Goal: Contribute content

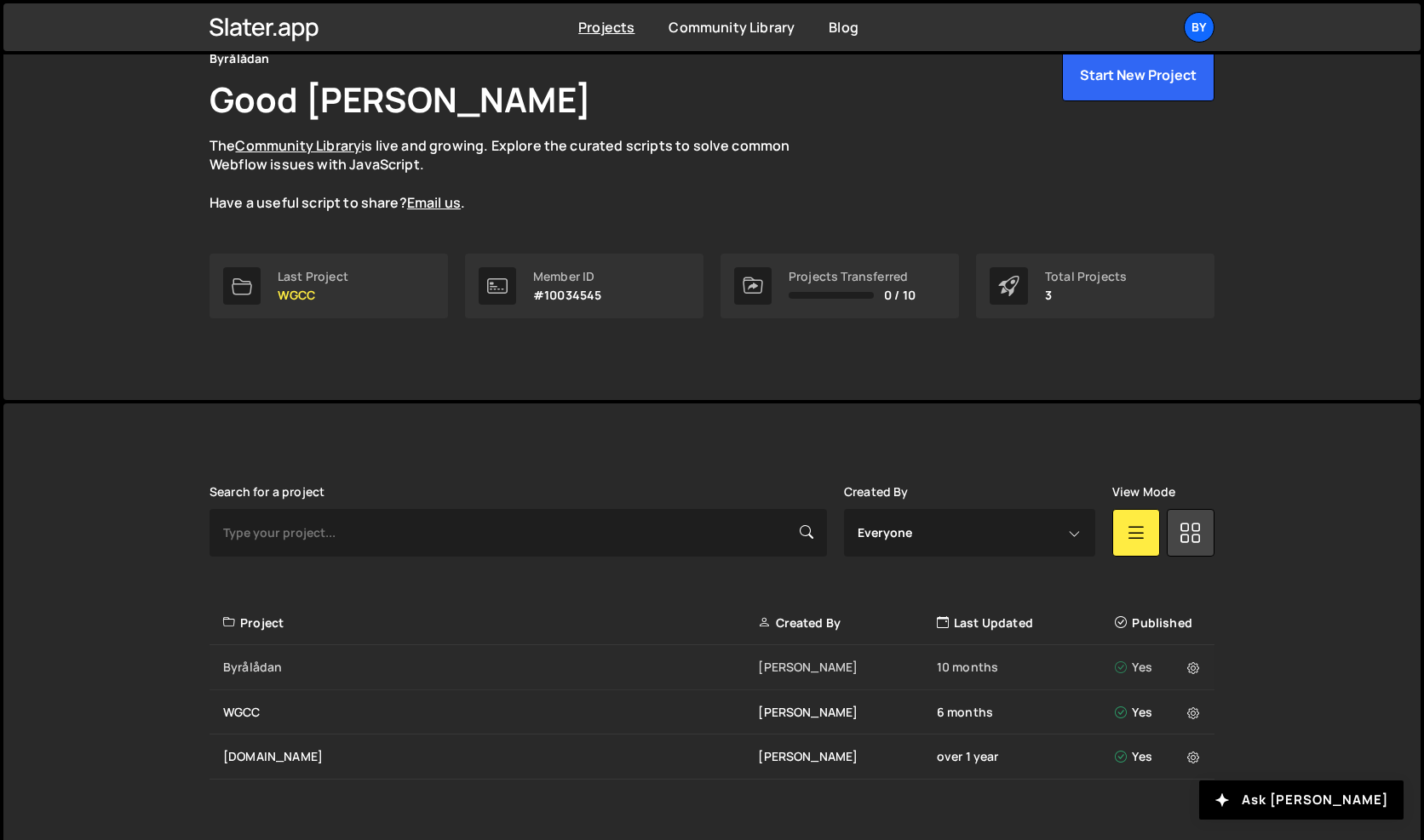
scroll to position [93, 0]
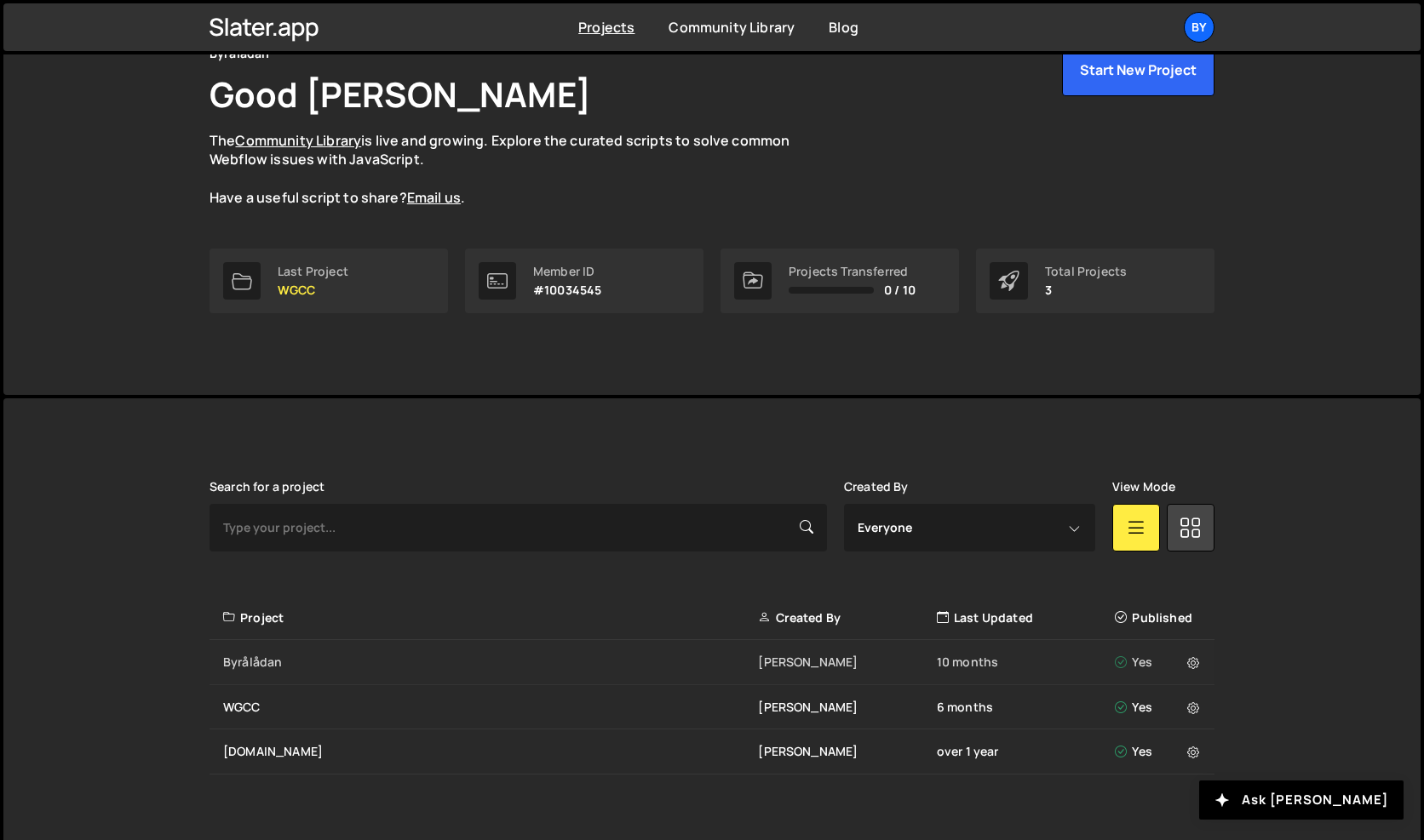
click at [278, 659] on div "Byrålådan" at bounding box center [490, 662] width 534 height 17
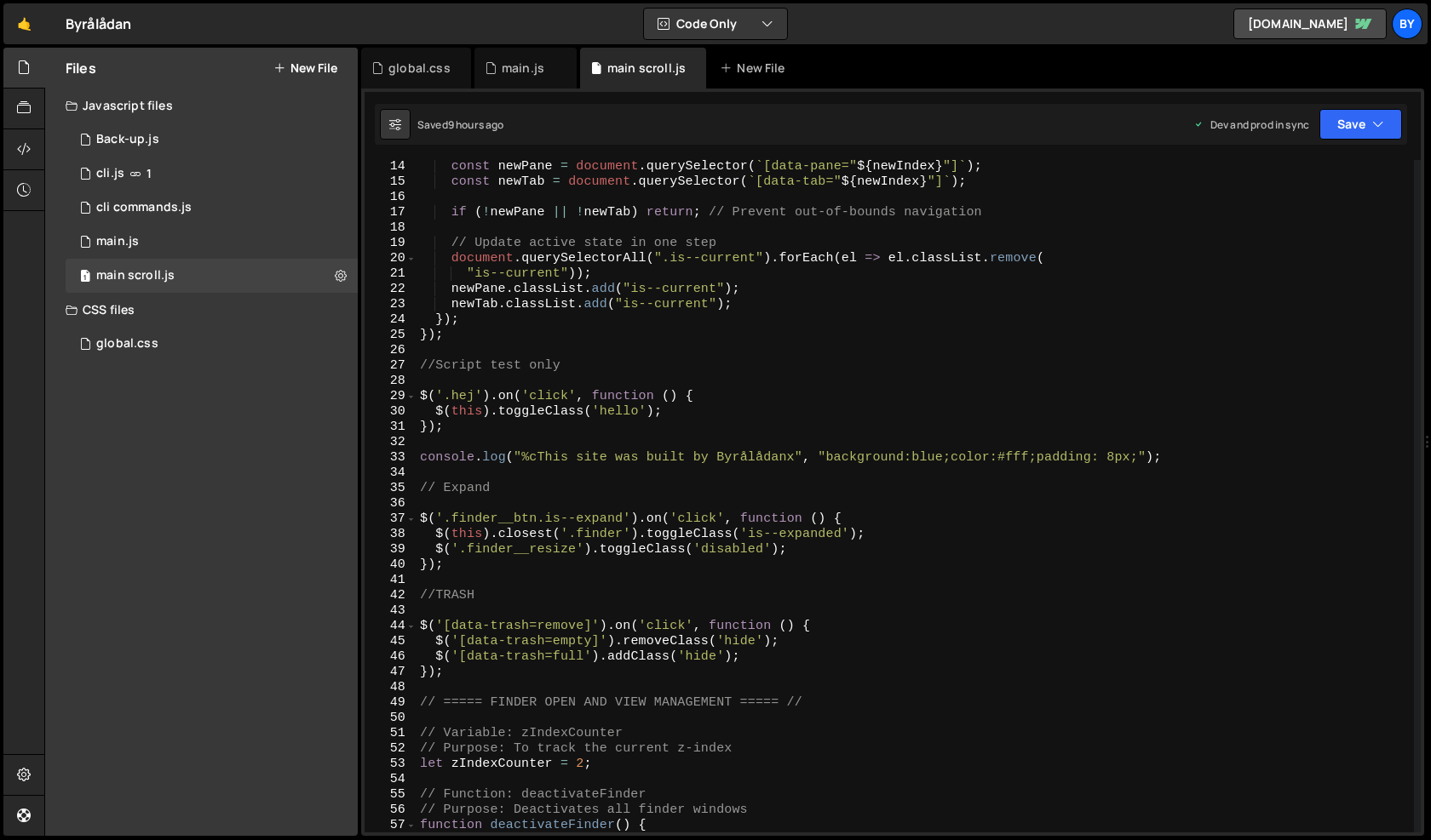
scroll to position [199, 0]
click at [250, 245] on div "0 main.js 0" at bounding box center [211, 242] width 292 height 34
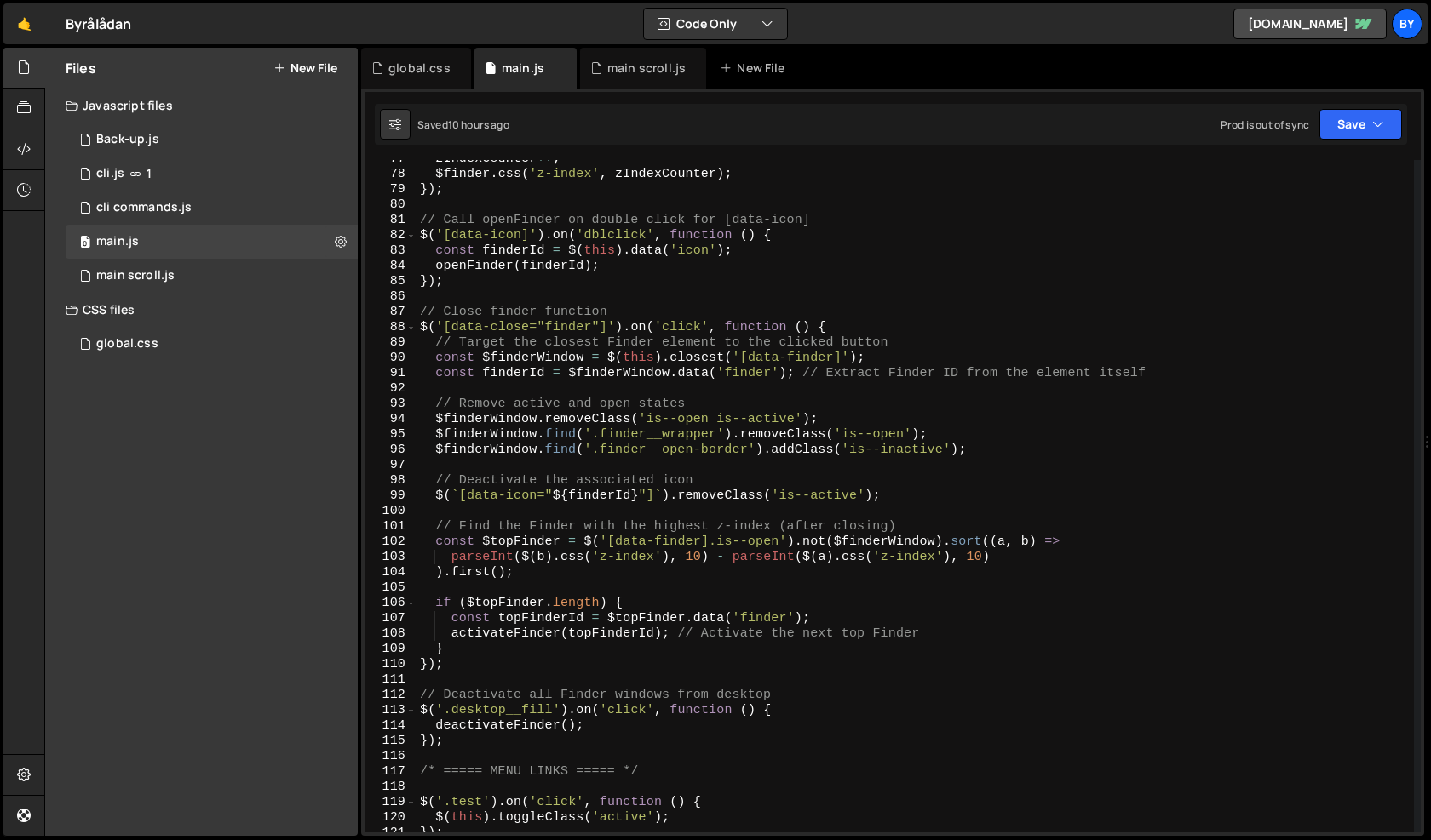
scroll to position [0, 0]
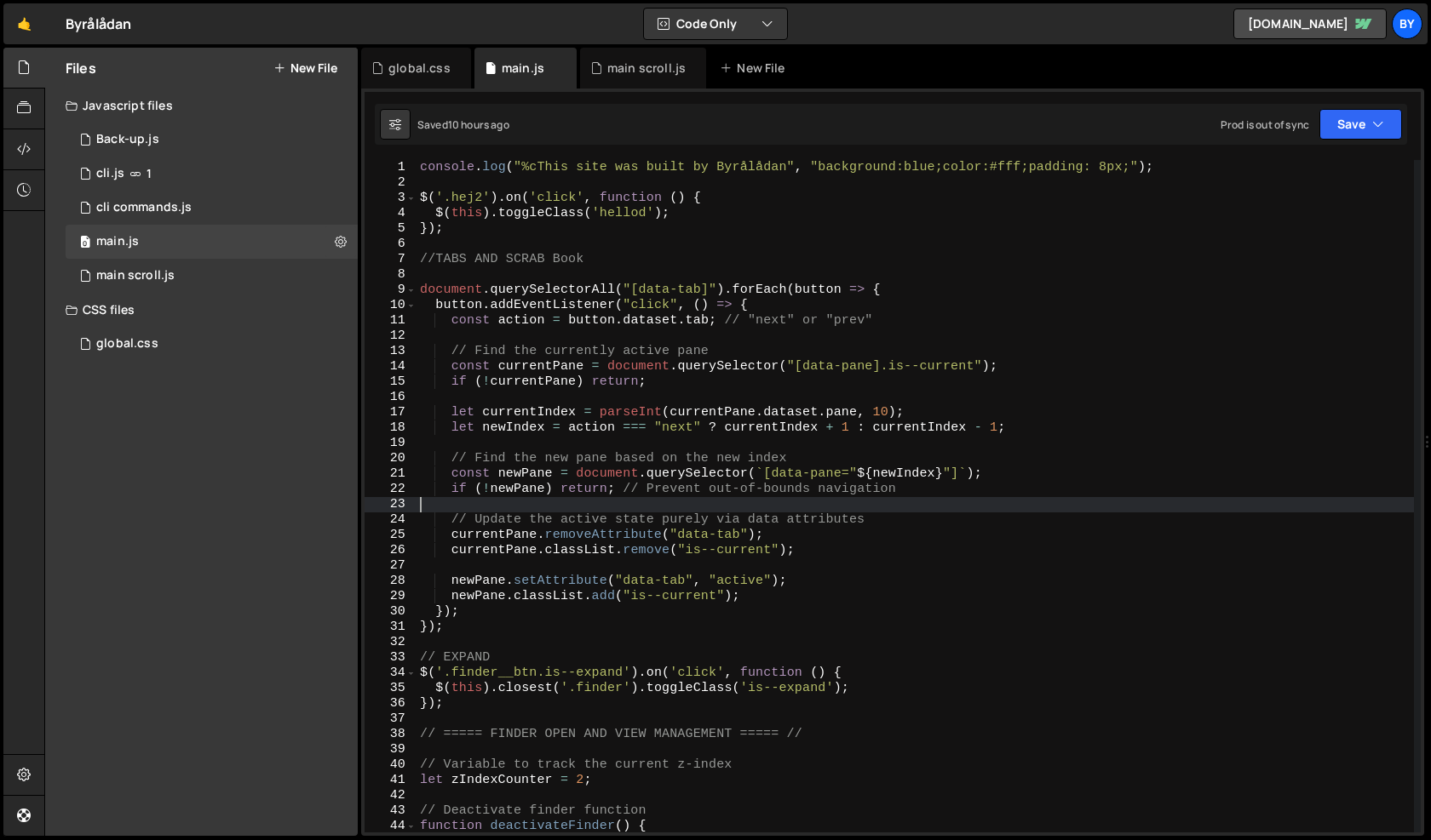
click at [742, 506] on div "console . log ( "%cThis site was built by Byrålådan" , "background:blue;color:#…" at bounding box center [915, 511] width 997 height 703
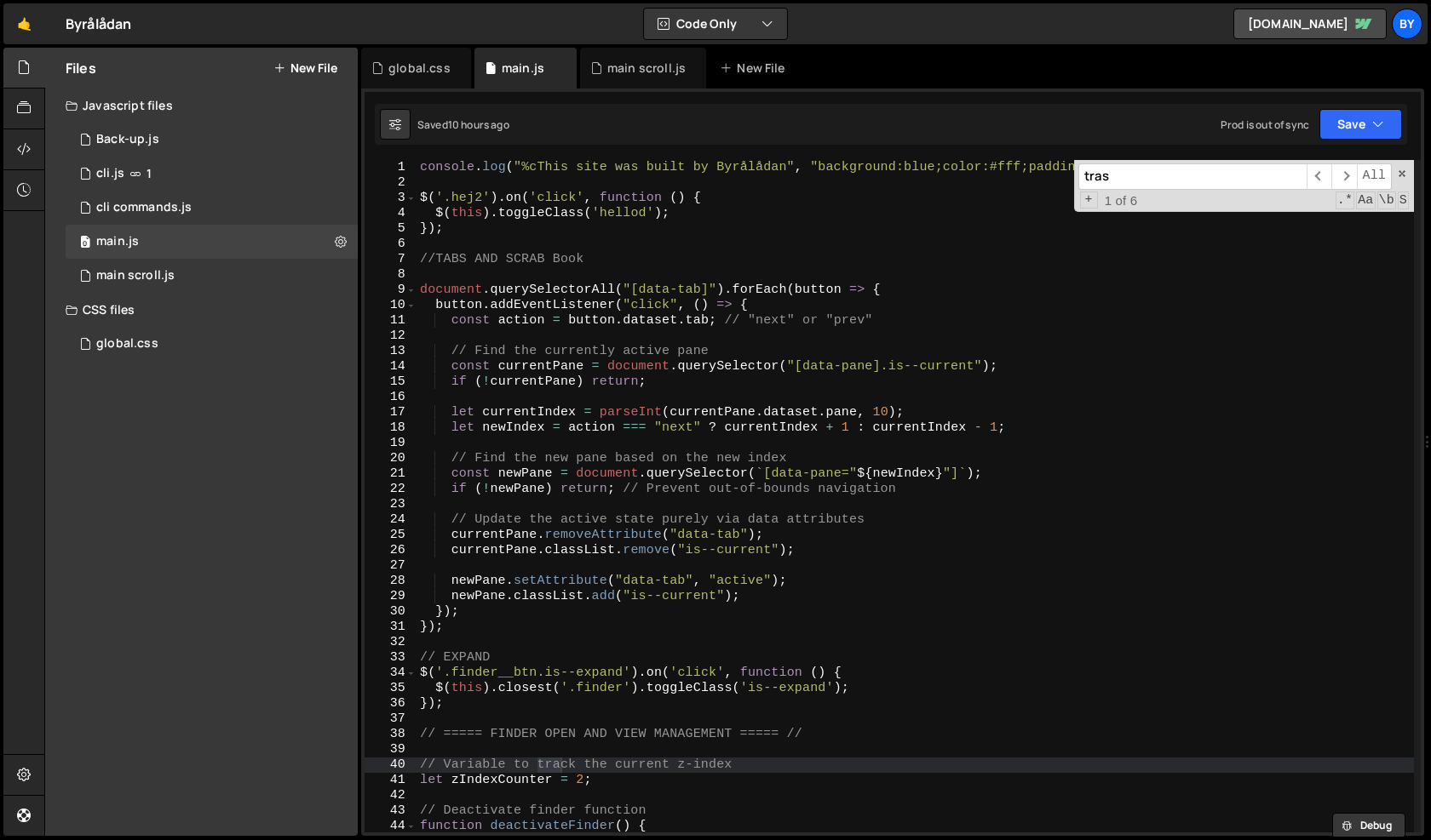
scroll to position [5962, 0]
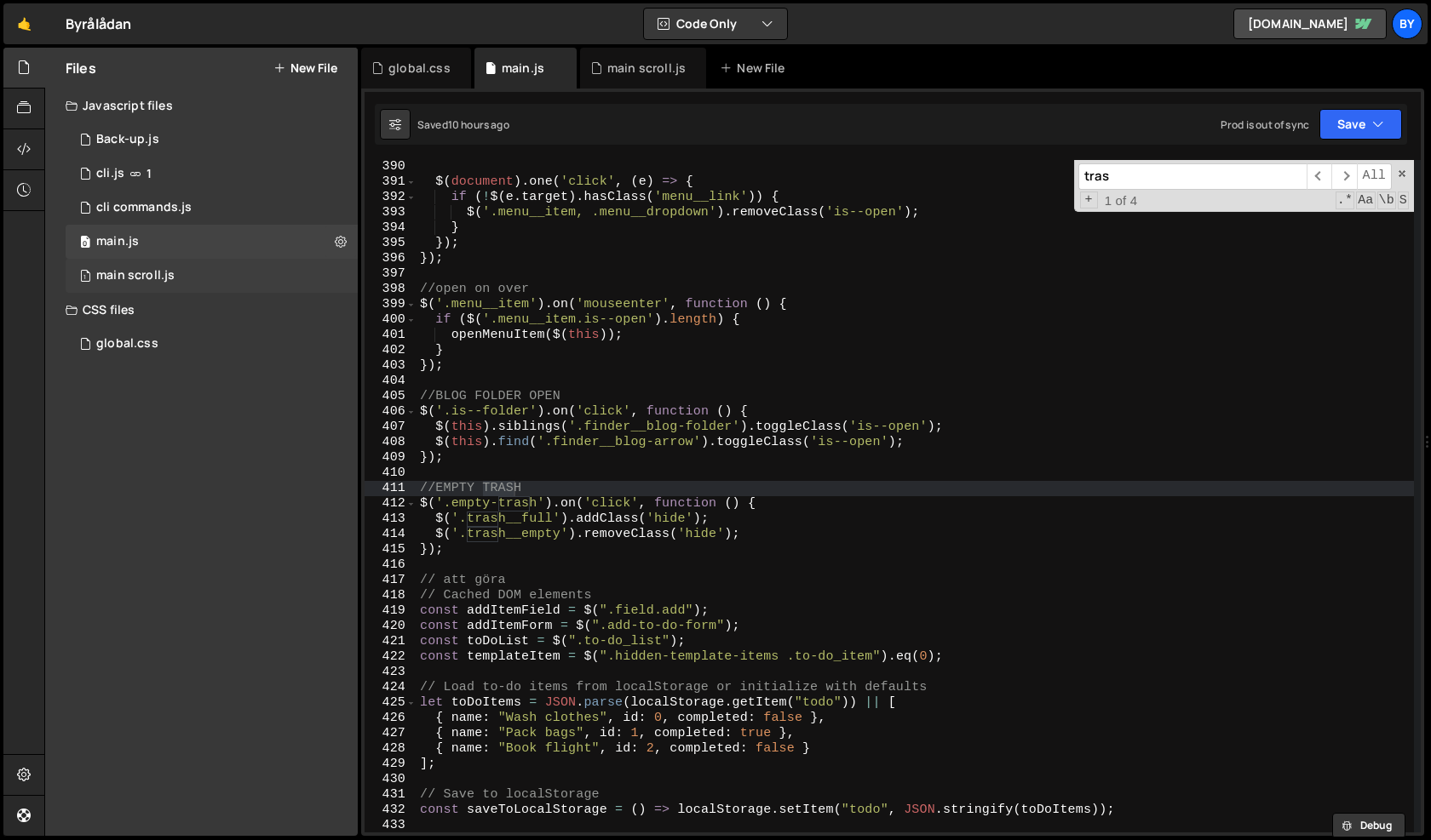
type input "tras"
click at [180, 275] on div "1 main scroll.js 0" at bounding box center [211, 275] width 292 height 34
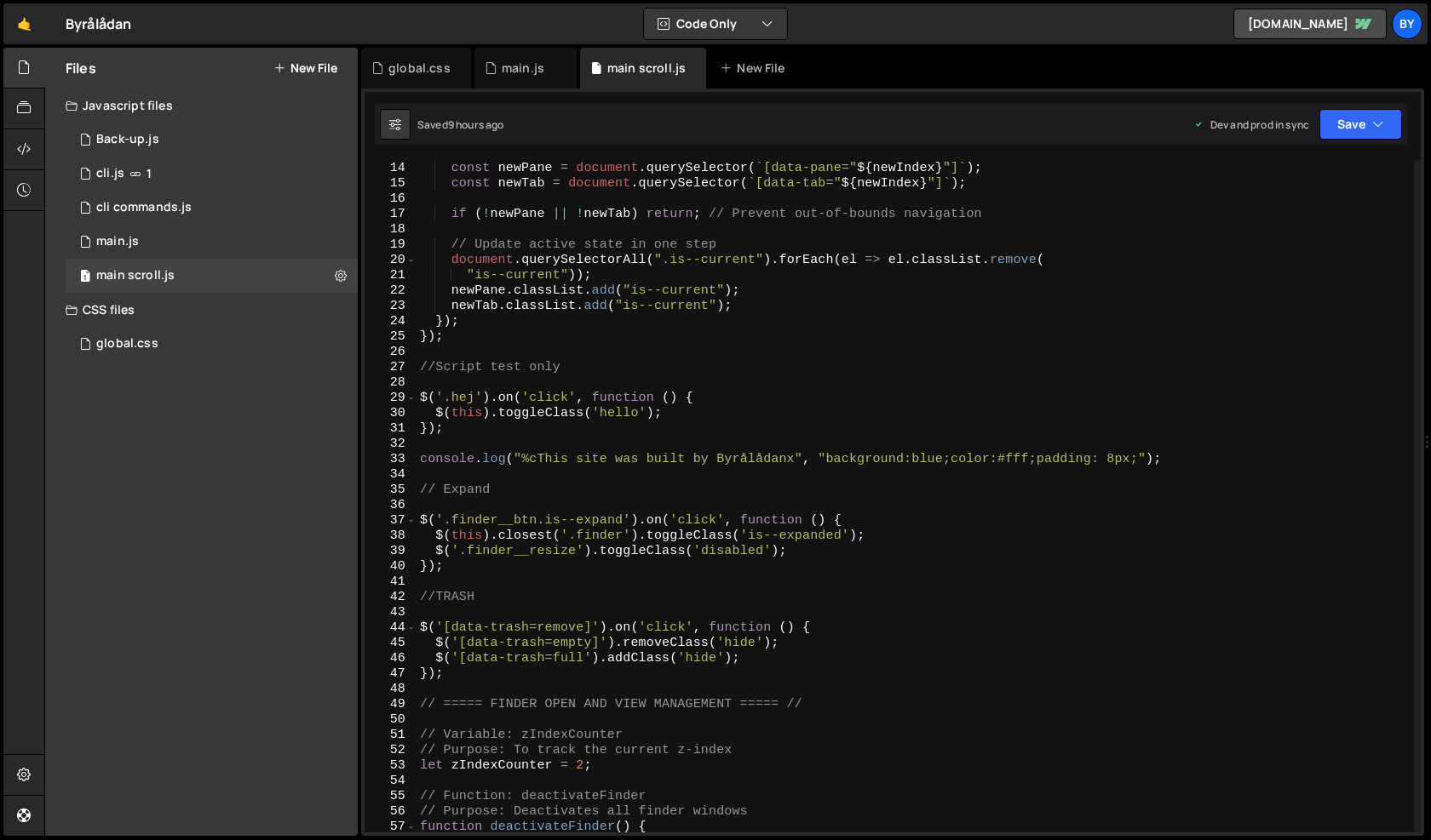
scroll to position [0, 0]
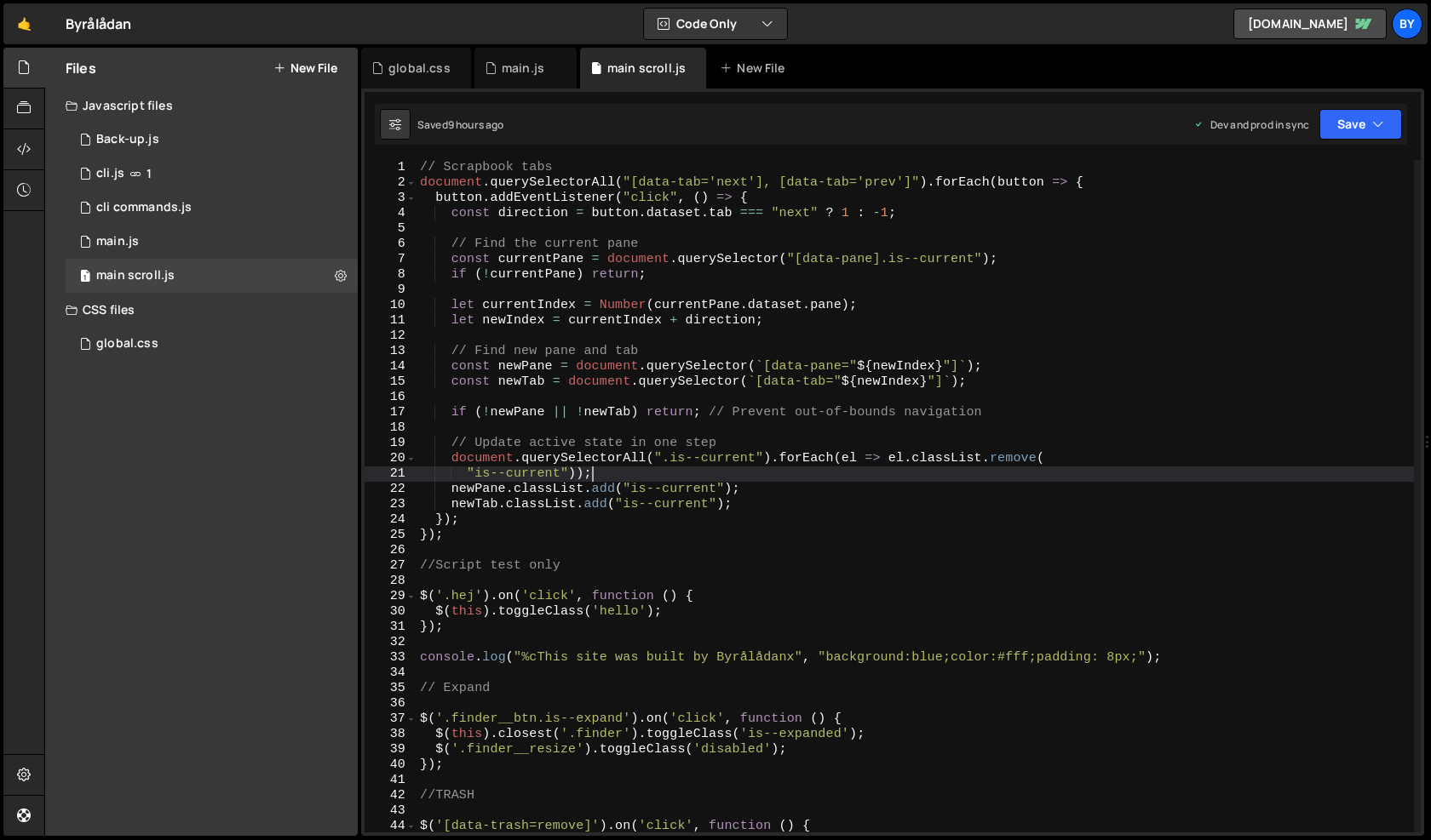
click at [706, 479] on div "// Scrapbook tabs document . querySelectorAll ( "[data-tab='next'], [data-tab='…" at bounding box center [915, 511] width 997 height 703
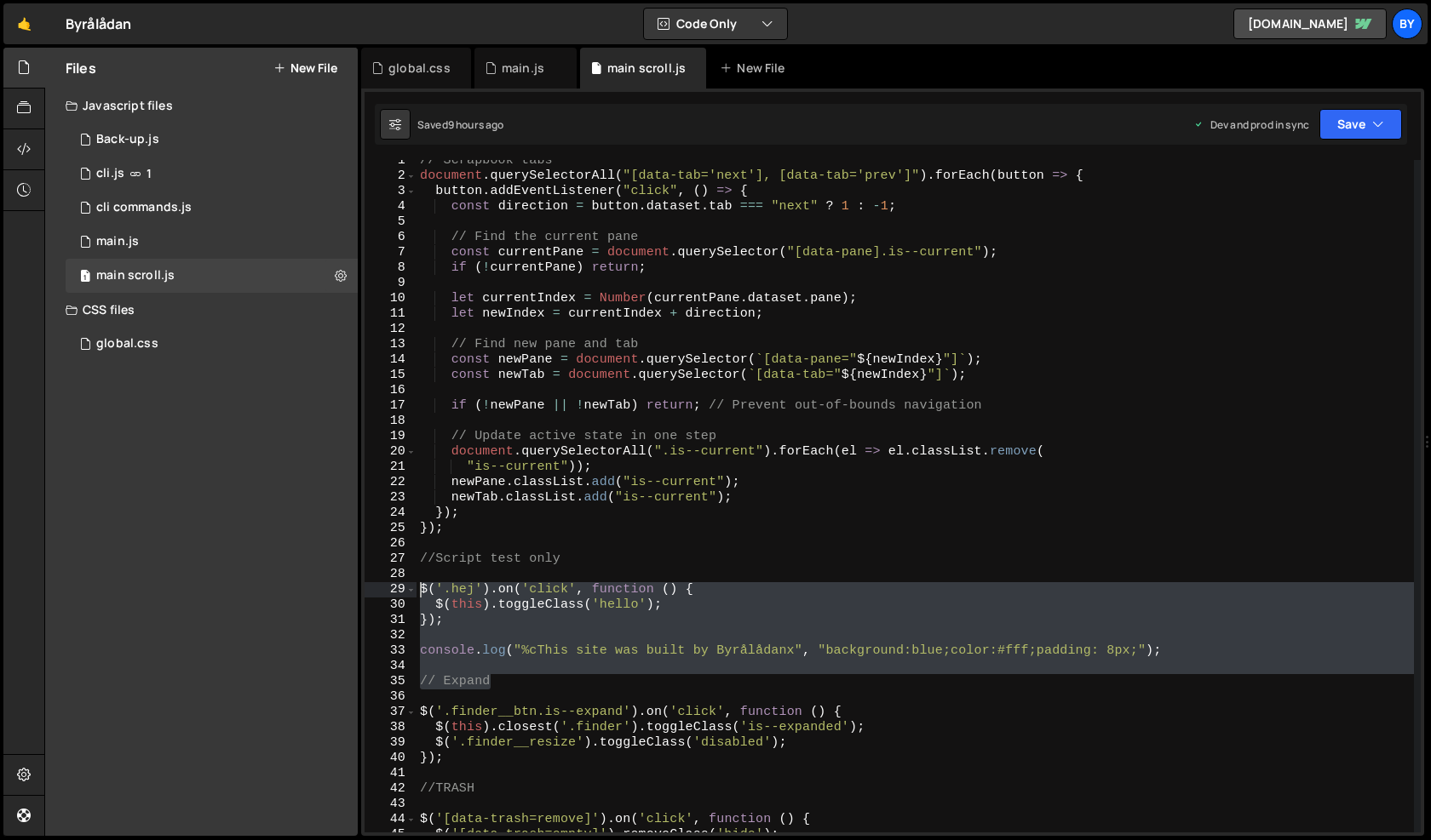
drag, startPoint x: 514, startPoint y: 679, endPoint x: 385, endPoint y: 595, distance: 153.9
click at [385, 595] on div ""is--current")); 1 2 3 4 5 6 7 8 9 10 11 12 13 14 15 16 17 18 19 20 21 22 23 24…" at bounding box center [893, 496] width 1056 height 672
type textarea "$('.hej').on('click', function () { $(this).toggleClass('hello');"
click at [1376, 135] on button "Save" at bounding box center [1360, 124] width 82 height 31
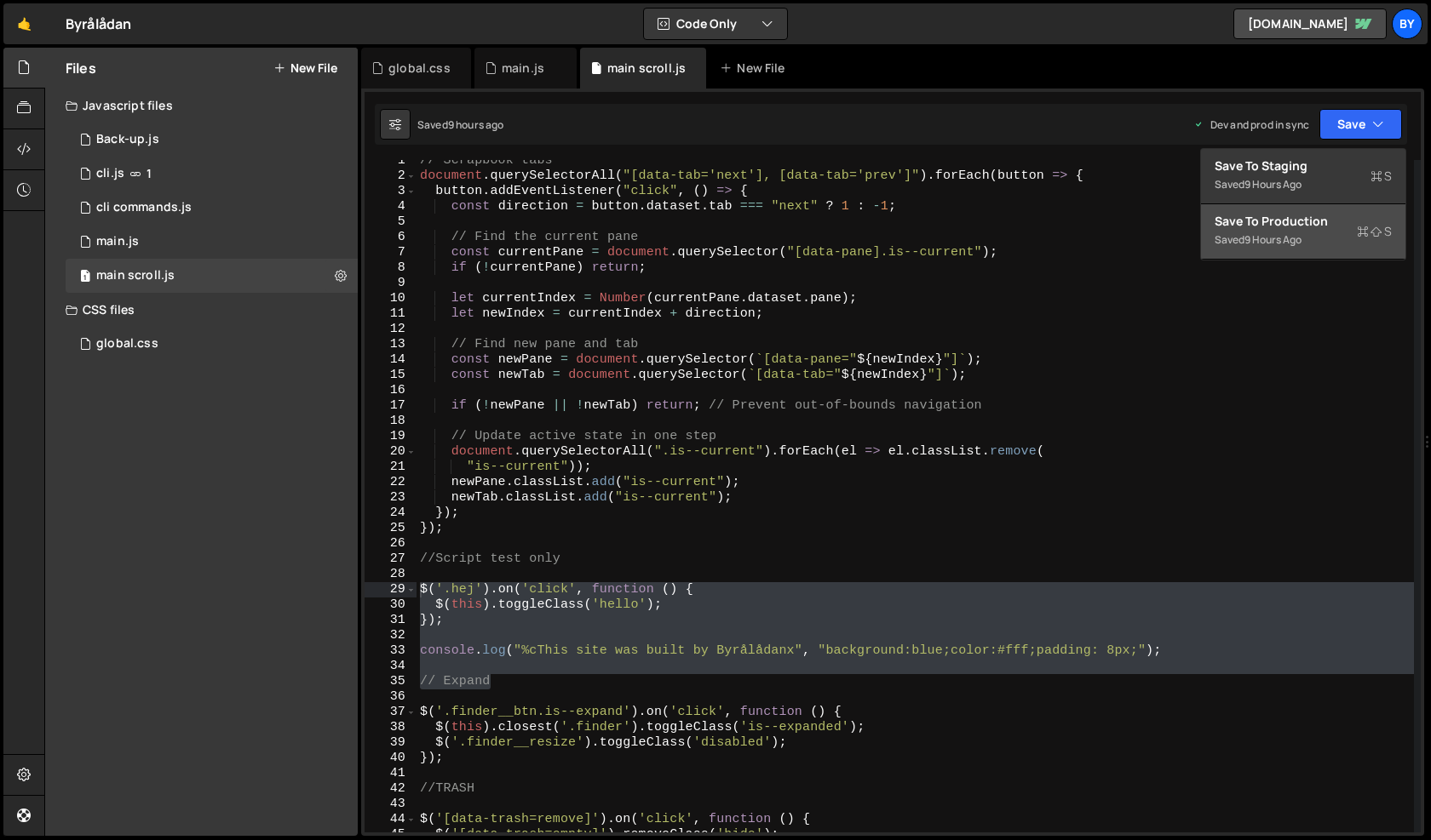
click at [1329, 245] on div "Saved 9 hours ago" at bounding box center [1303, 240] width 178 height 20
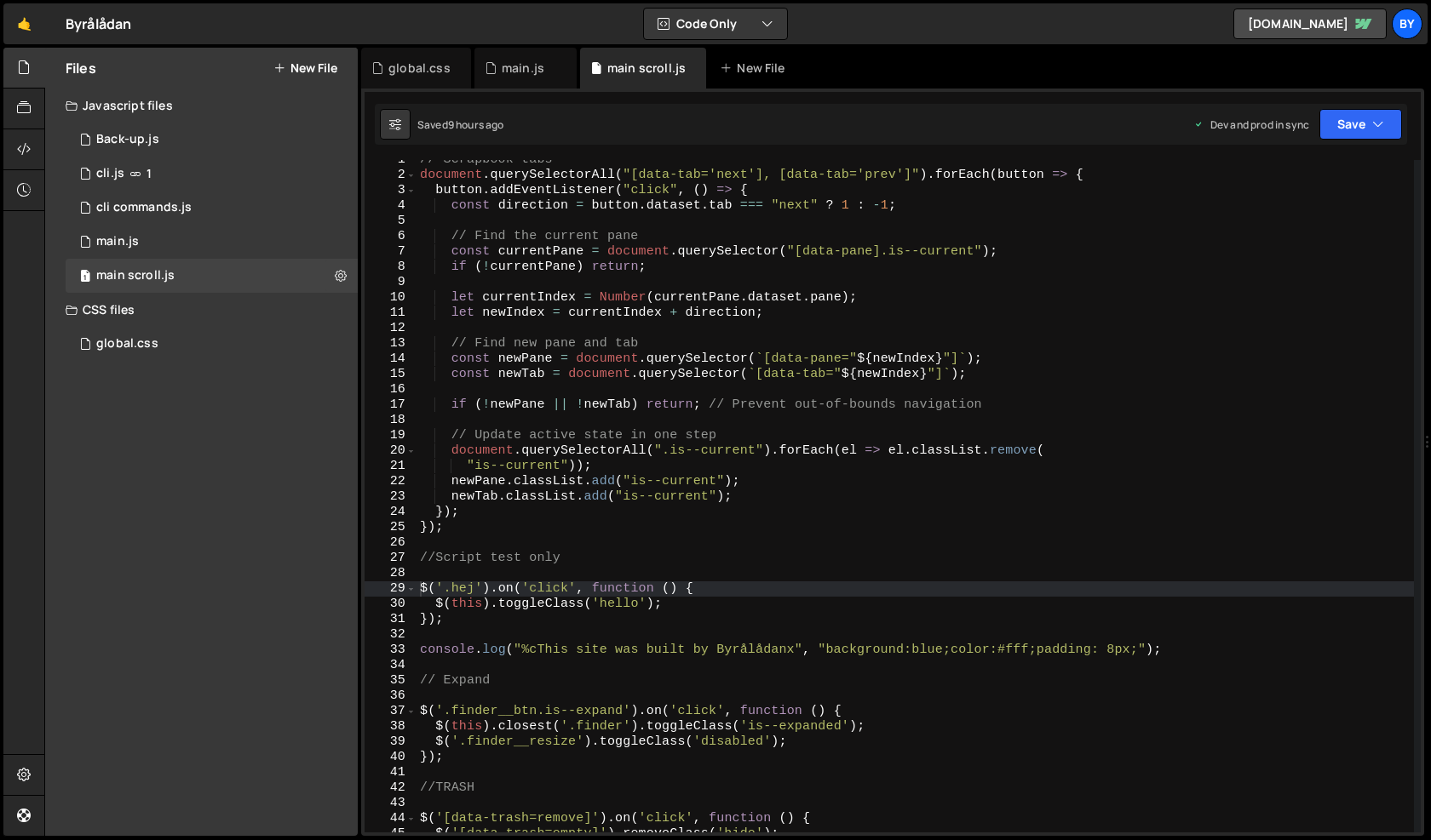
scroll to position [664, 0]
click at [1272, 658] on div "// Scrapbook tabs document . querySelectorAll ( "[data-tab='next'], [data-tab='…" at bounding box center [915, 503] width 997 height 703
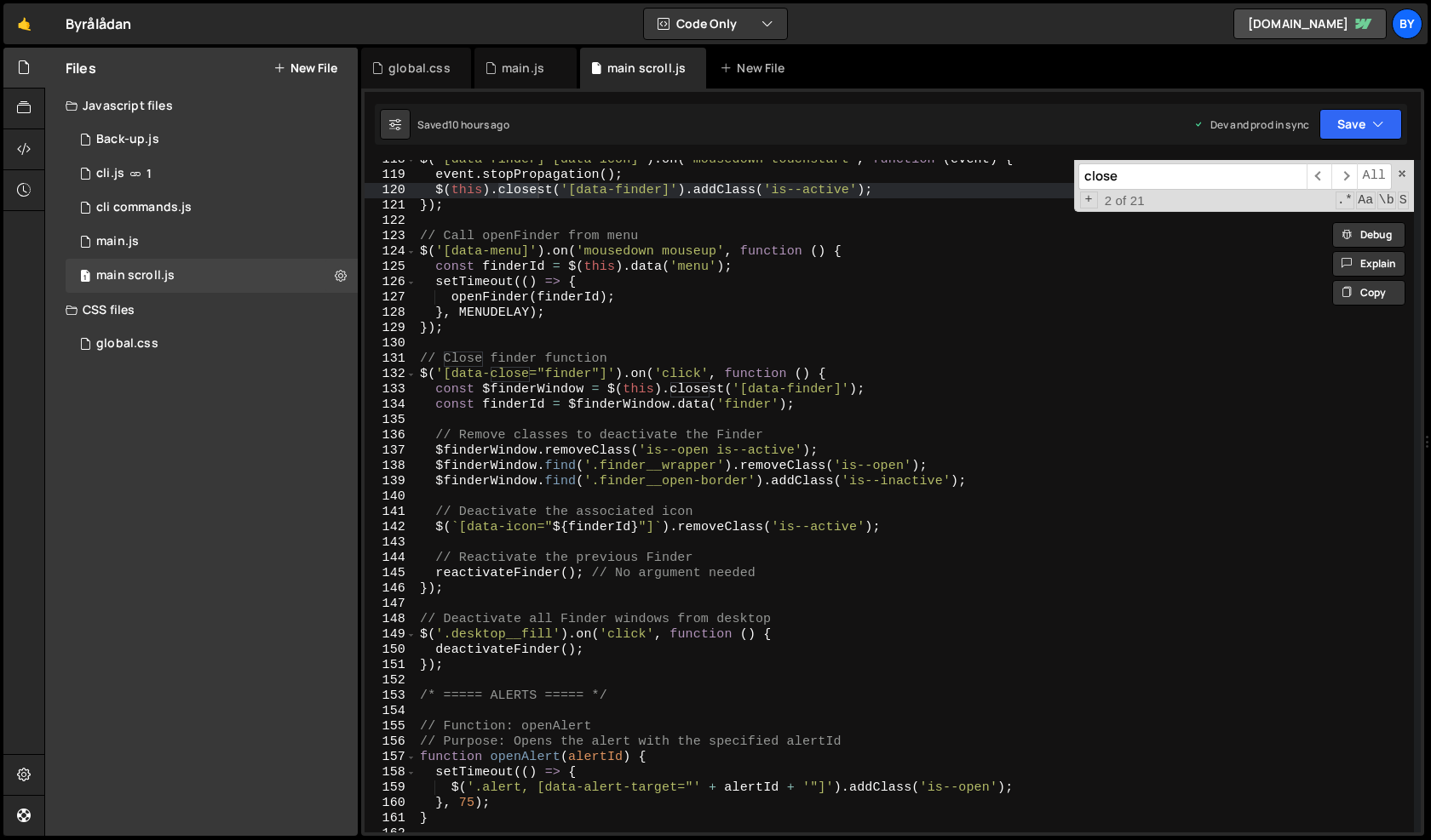
scroll to position [1799, 0]
type input "close"
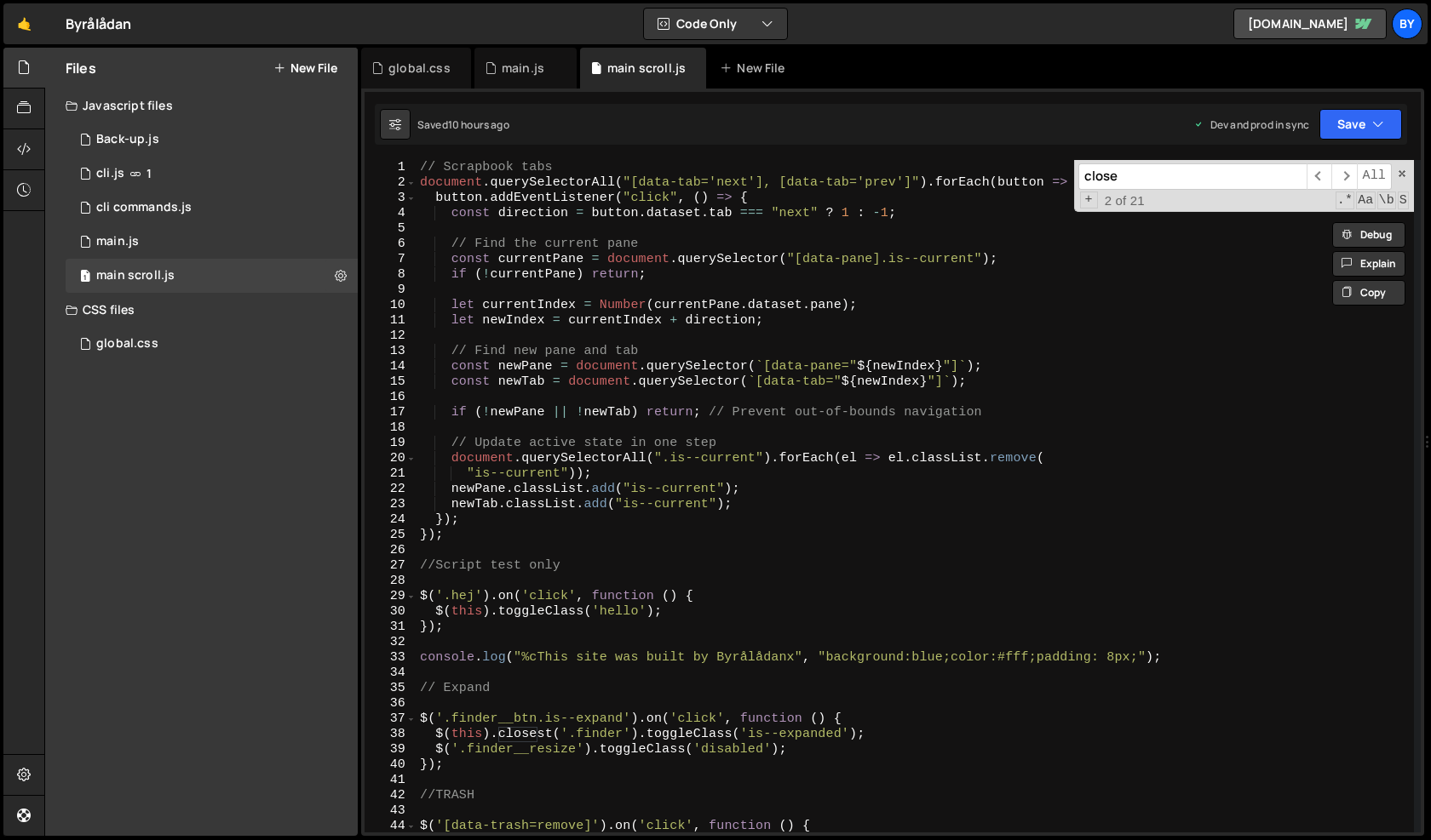
scroll to position [0, 0]
click at [750, 384] on div "// Scrapbook tabs document . querySelectorAll ( "[data-tab='next'], [data-tab='…" at bounding box center [915, 511] width 997 height 703
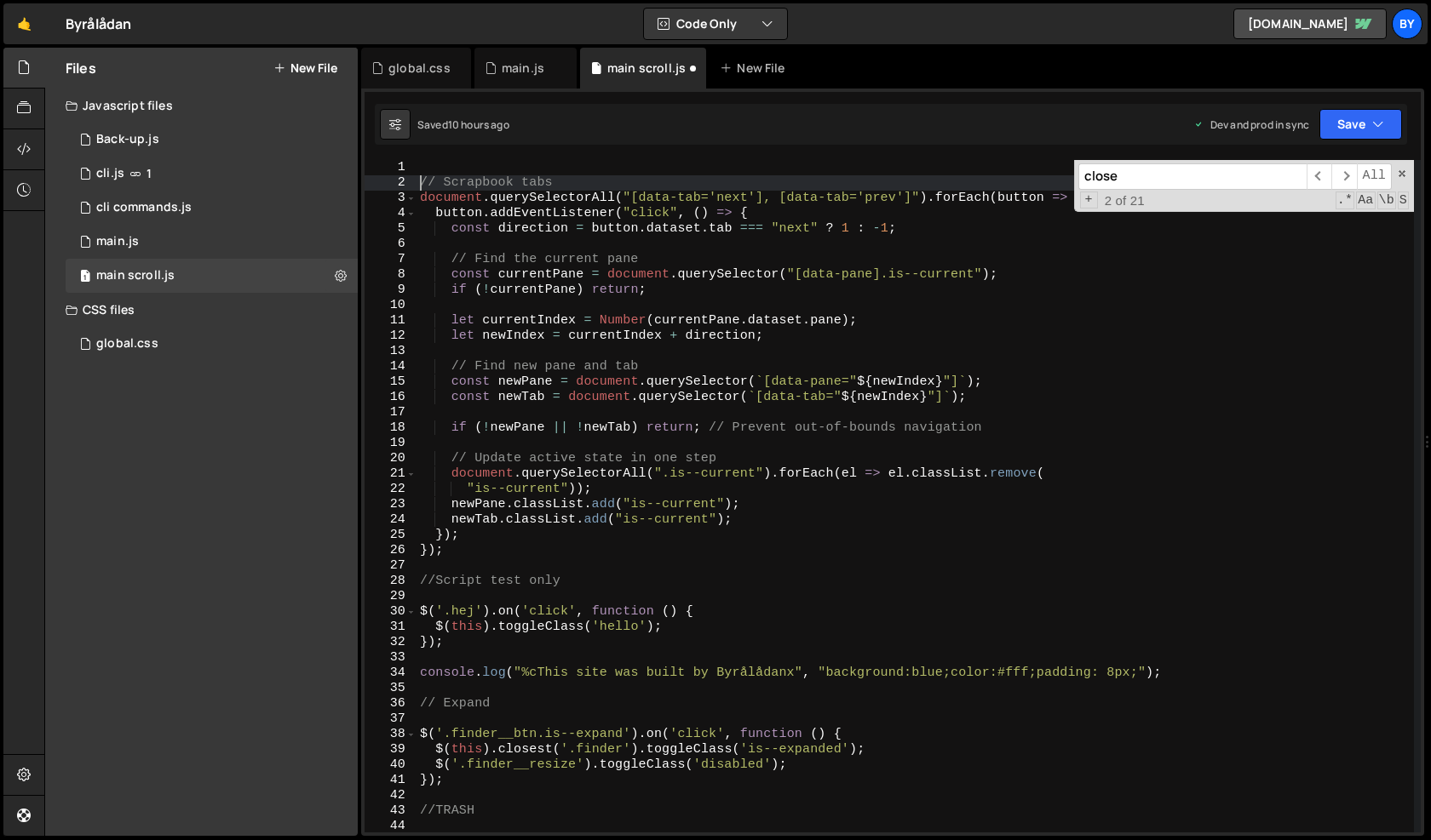
type textarea "// Scrapbook tabs"
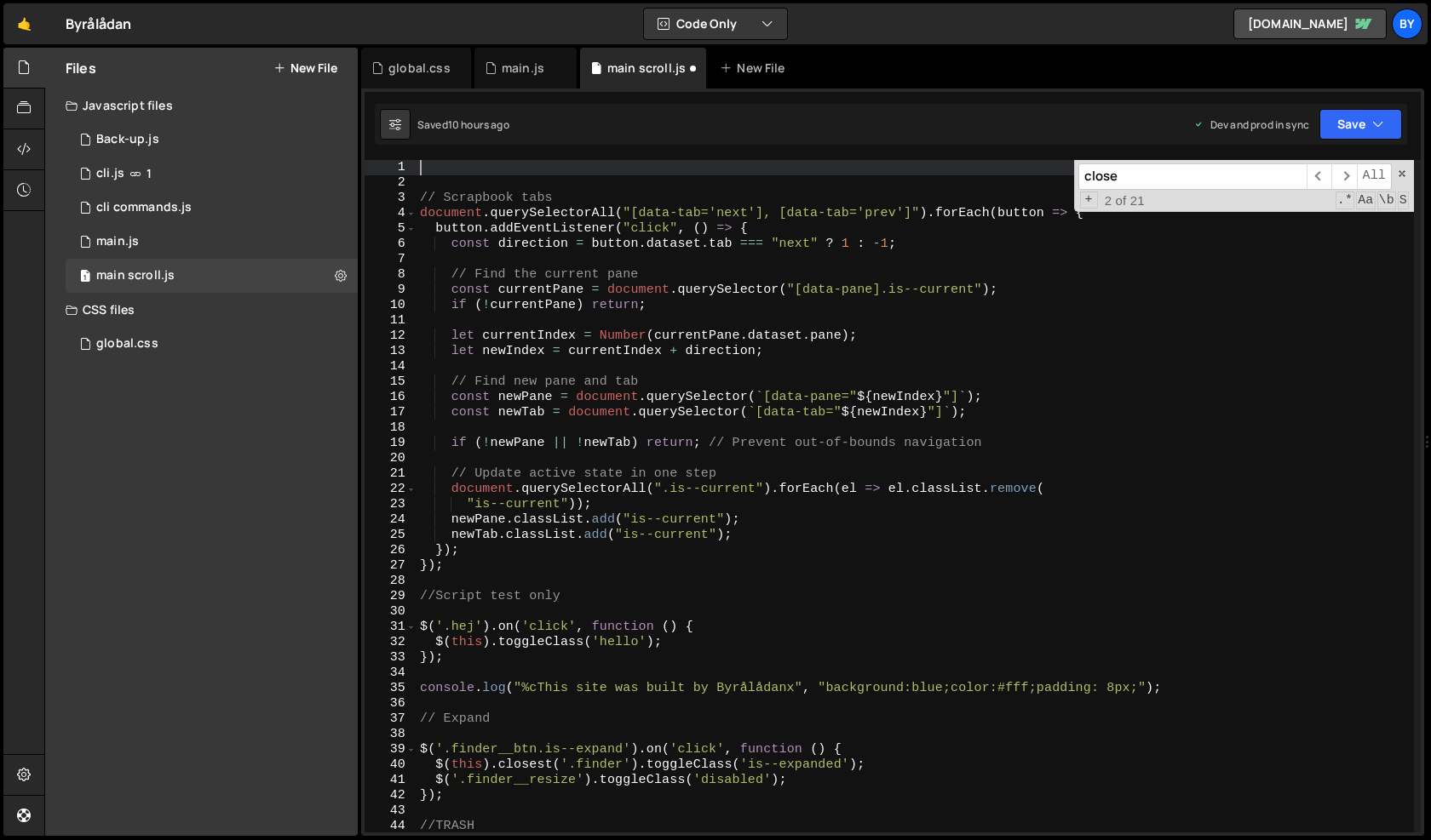
paste textarea
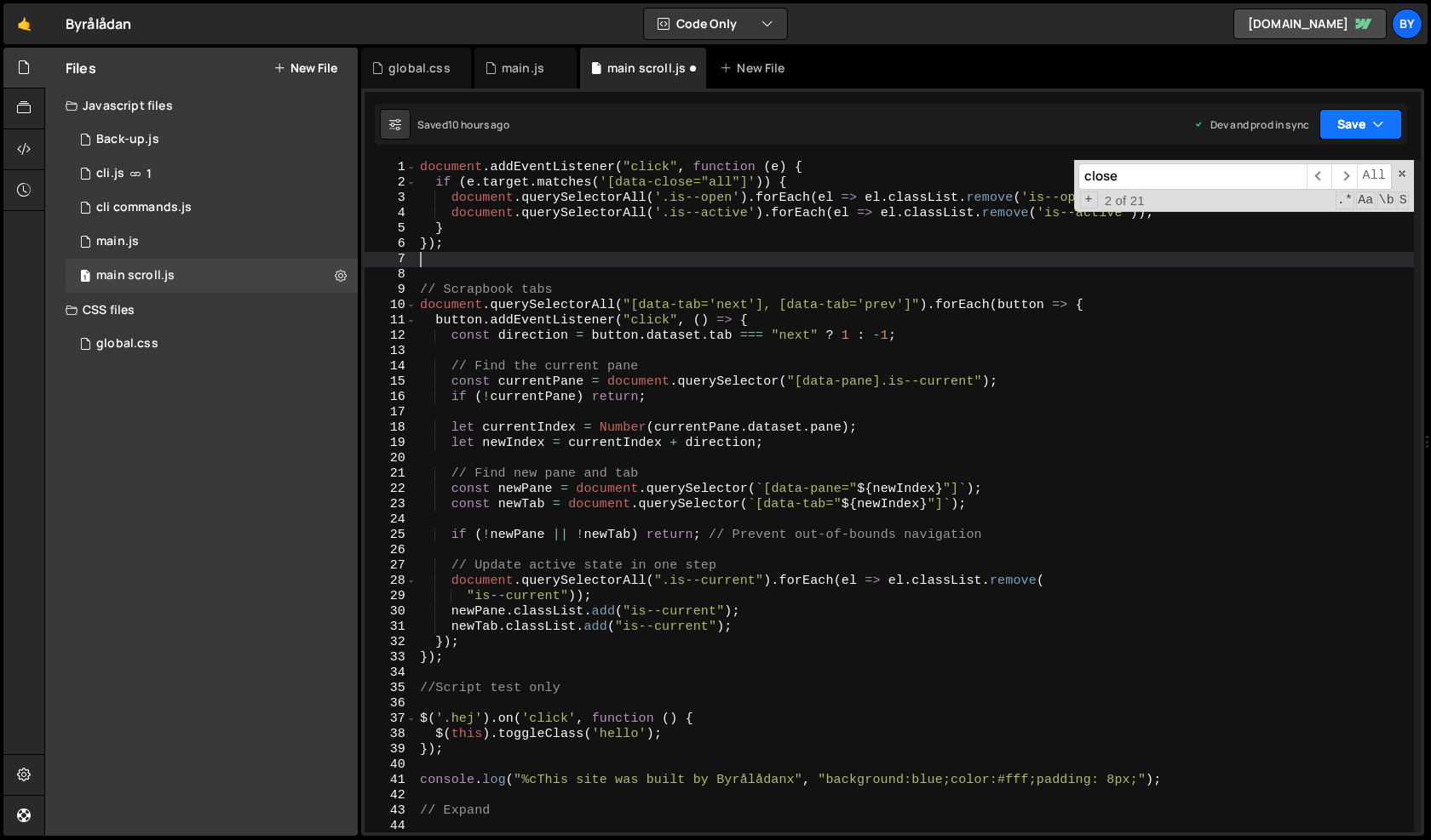
click at [1348, 132] on button "Save" at bounding box center [1360, 124] width 82 height 31
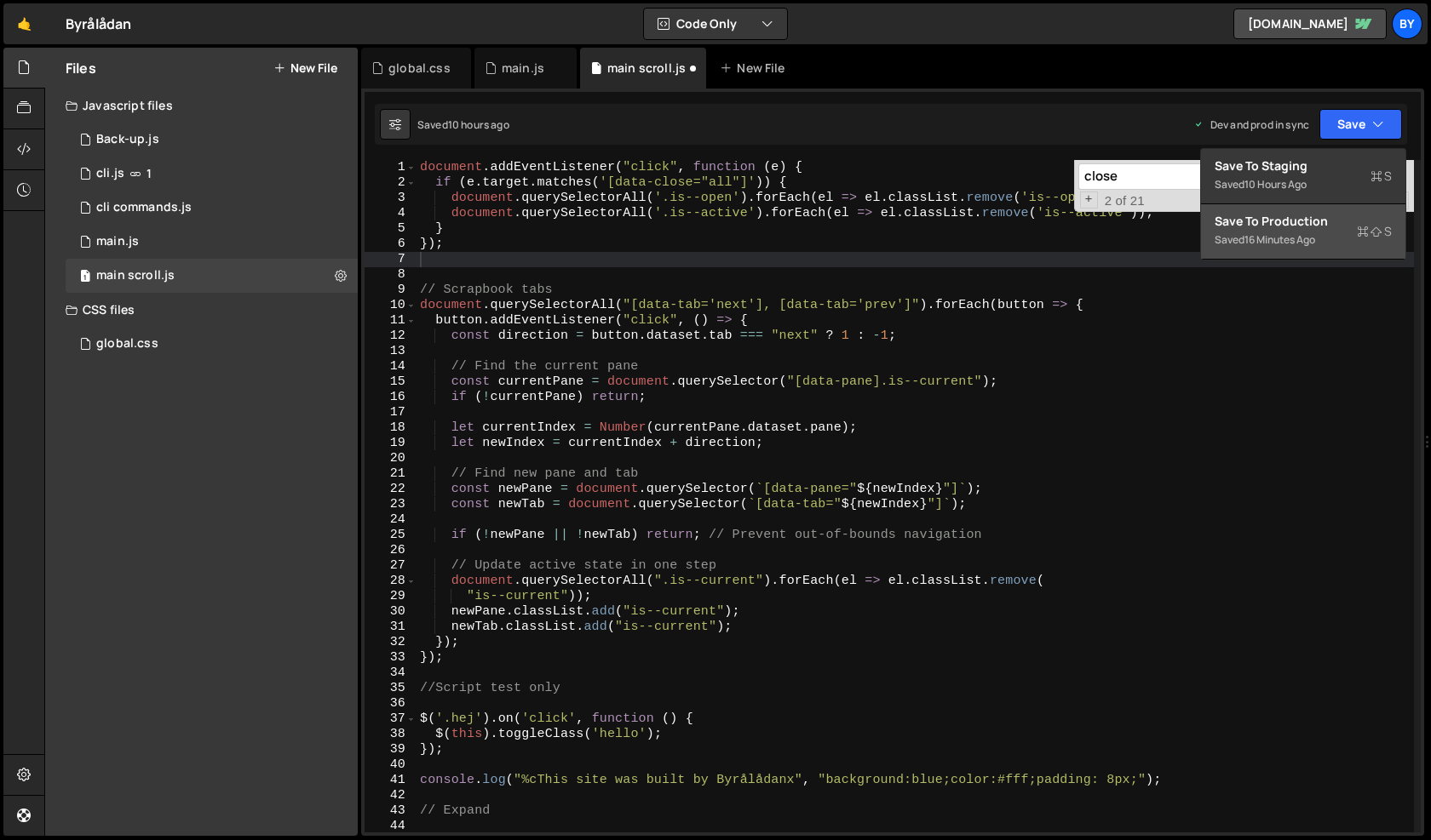
click at [1320, 225] on div "Save to Production S" at bounding box center [1303, 221] width 178 height 17
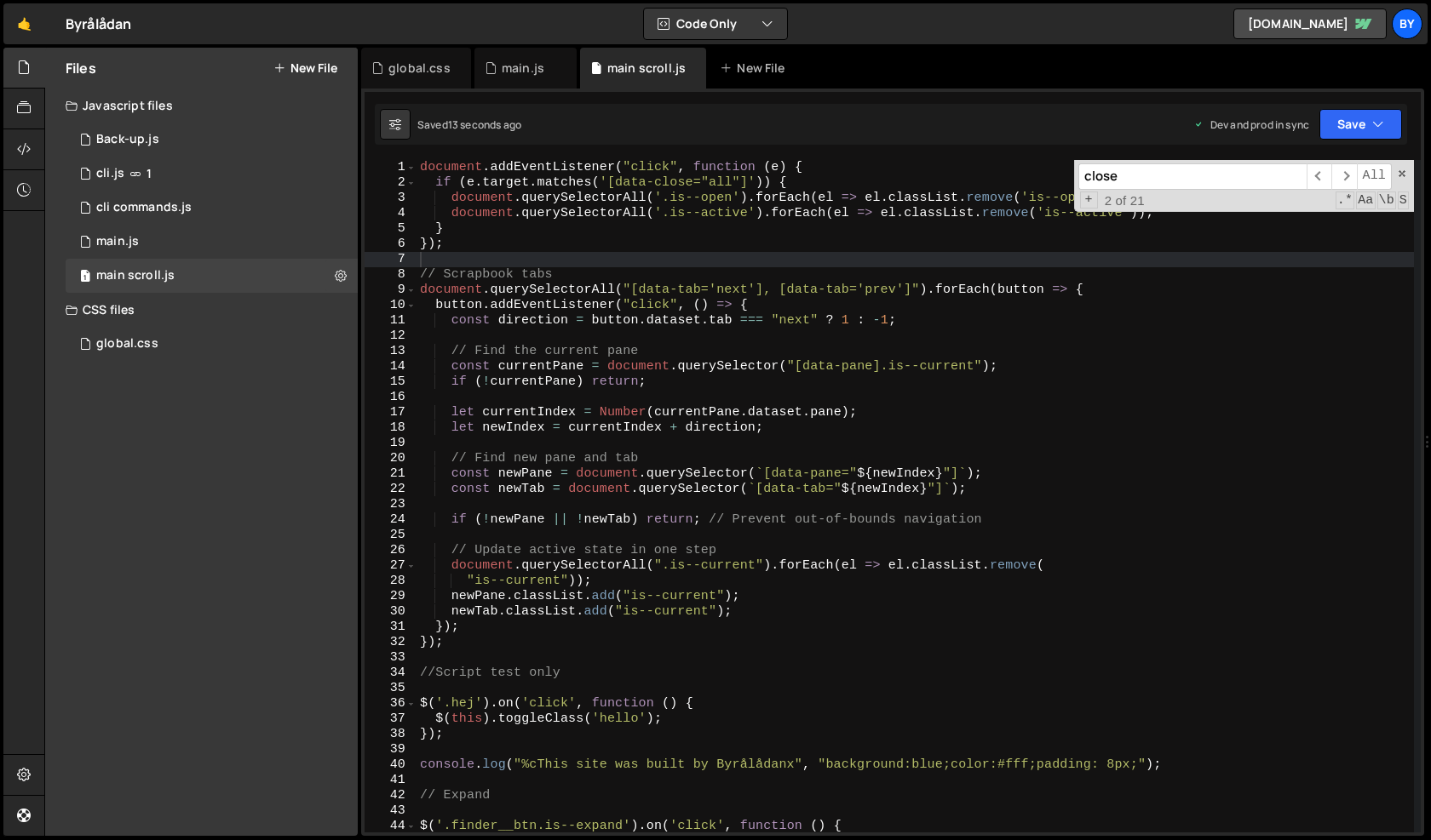
click at [1371, 145] on div "1 2 3 4 5 6 7 8 9 10 11 12 13 14 15 16 17 18 19 20 21 22 23 24 25 26 27 28 29 3…" at bounding box center [892, 462] width 1062 height 748
click at [1371, 134] on button "Save" at bounding box center [1360, 124] width 82 height 31
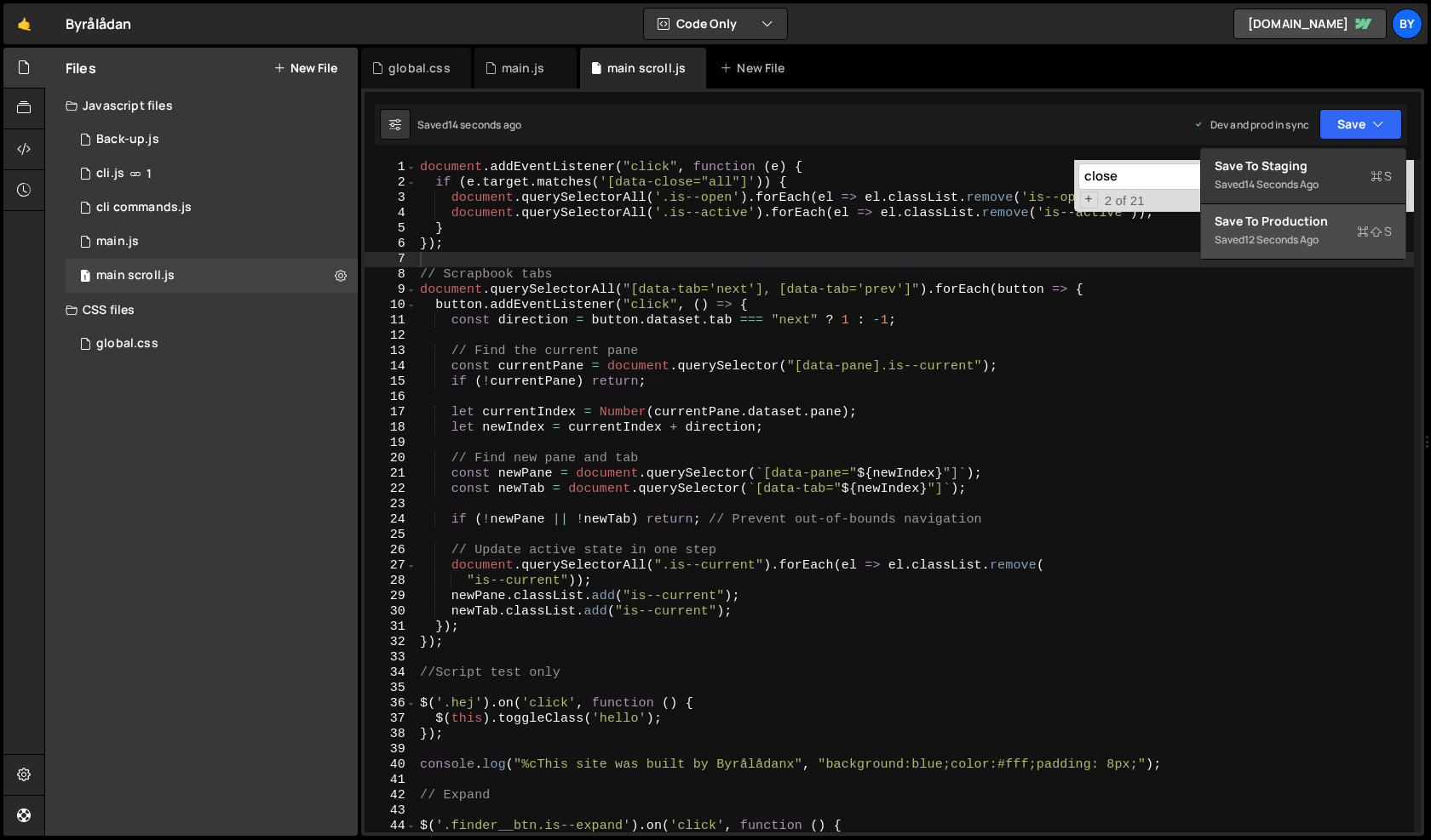
click at [1318, 235] on div "12 seconds ago" at bounding box center [1281, 240] width 74 height 15
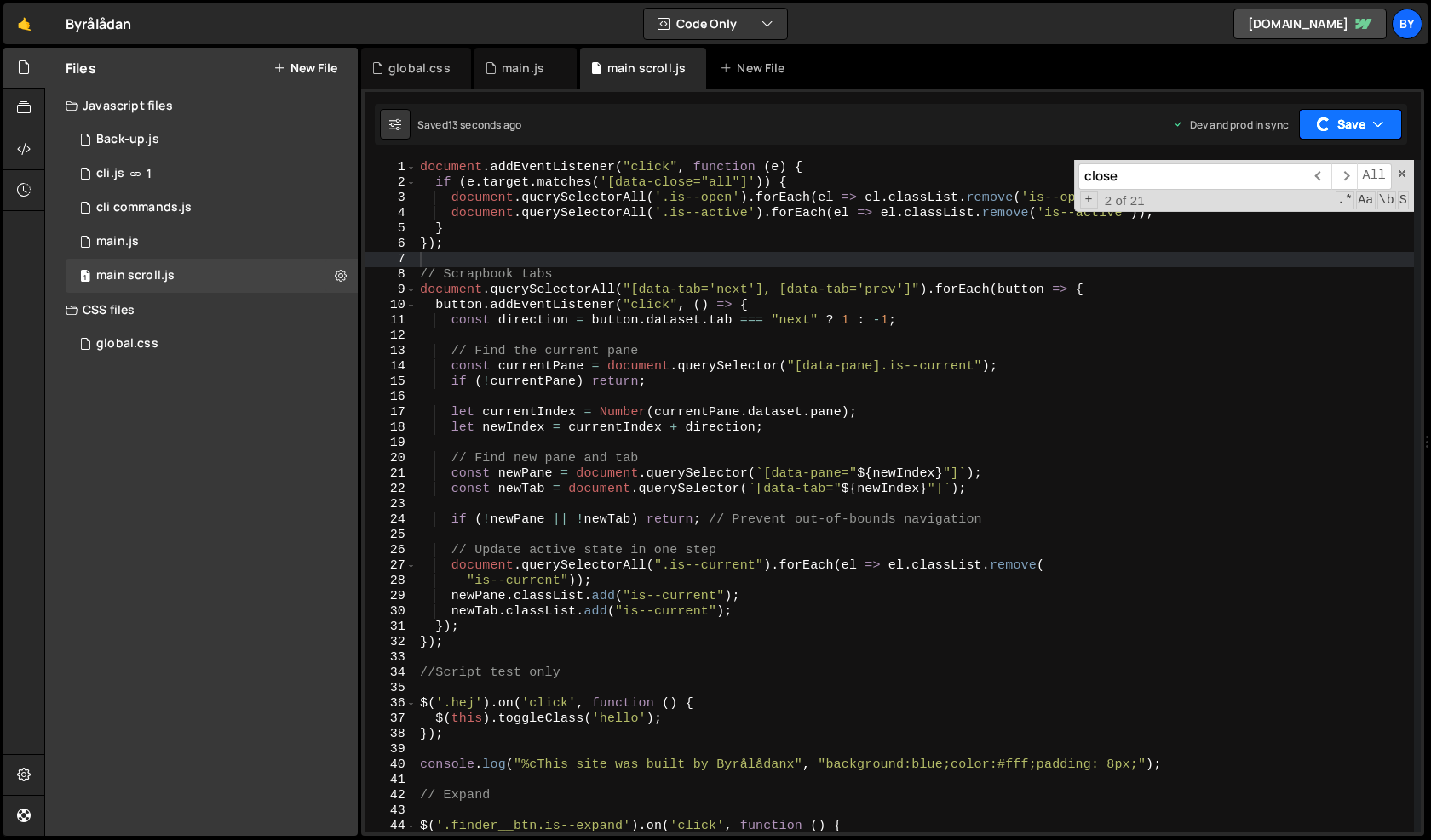
click at [1335, 119] on button "Save" at bounding box center [1350, 124] width 103 height 31
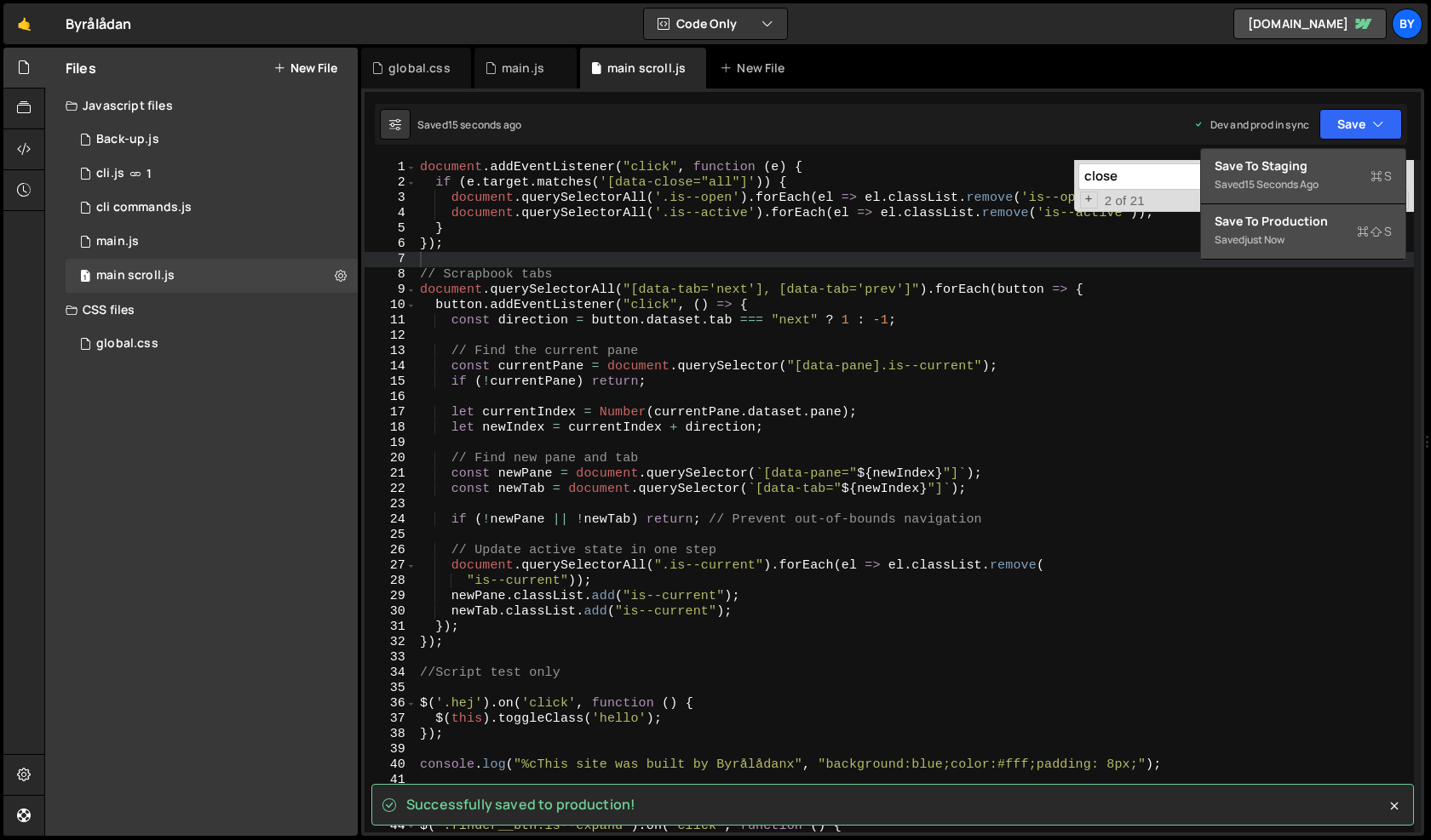
click at [1302, 176] on div "Saved 15 seconds ago" at bounding box center [1303, 184] width 178 height 20
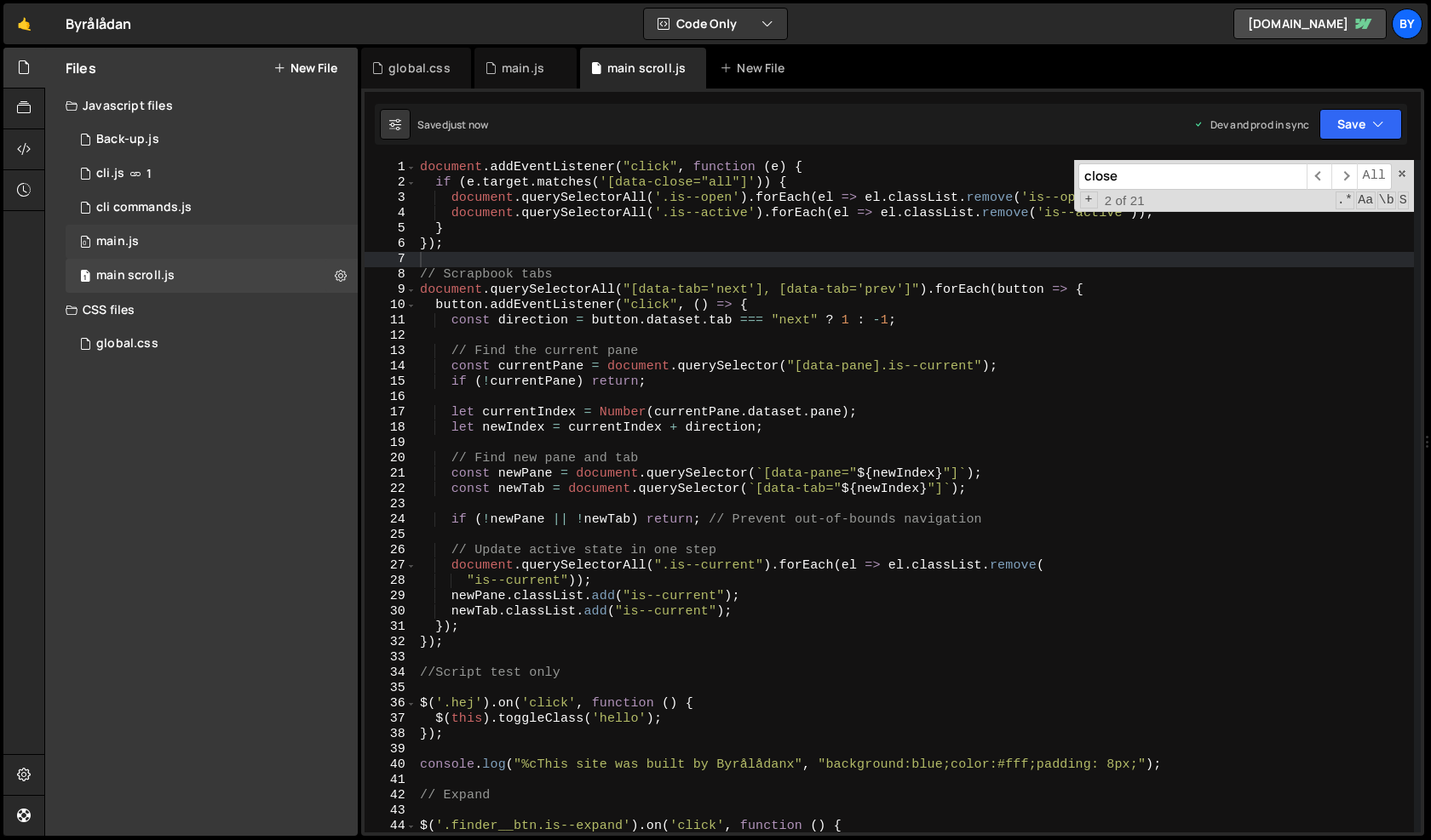
click at [210, 233] on div "0 main.js 0" at bounding box center [211, 242] width 292 height 34
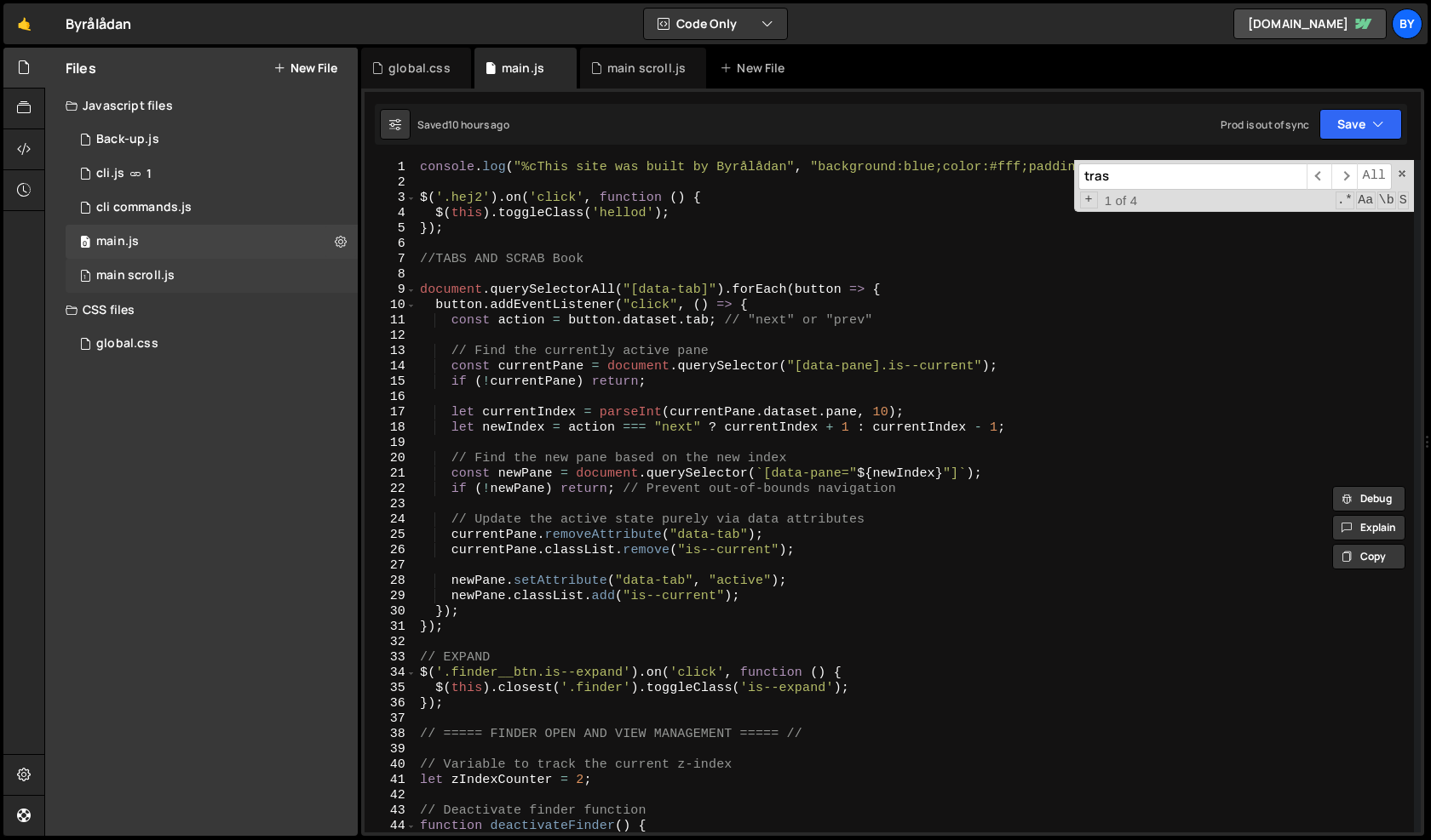
click at [155, 270] on div "main scroll.js" at bounding box center [135, 275] width 79 height 16
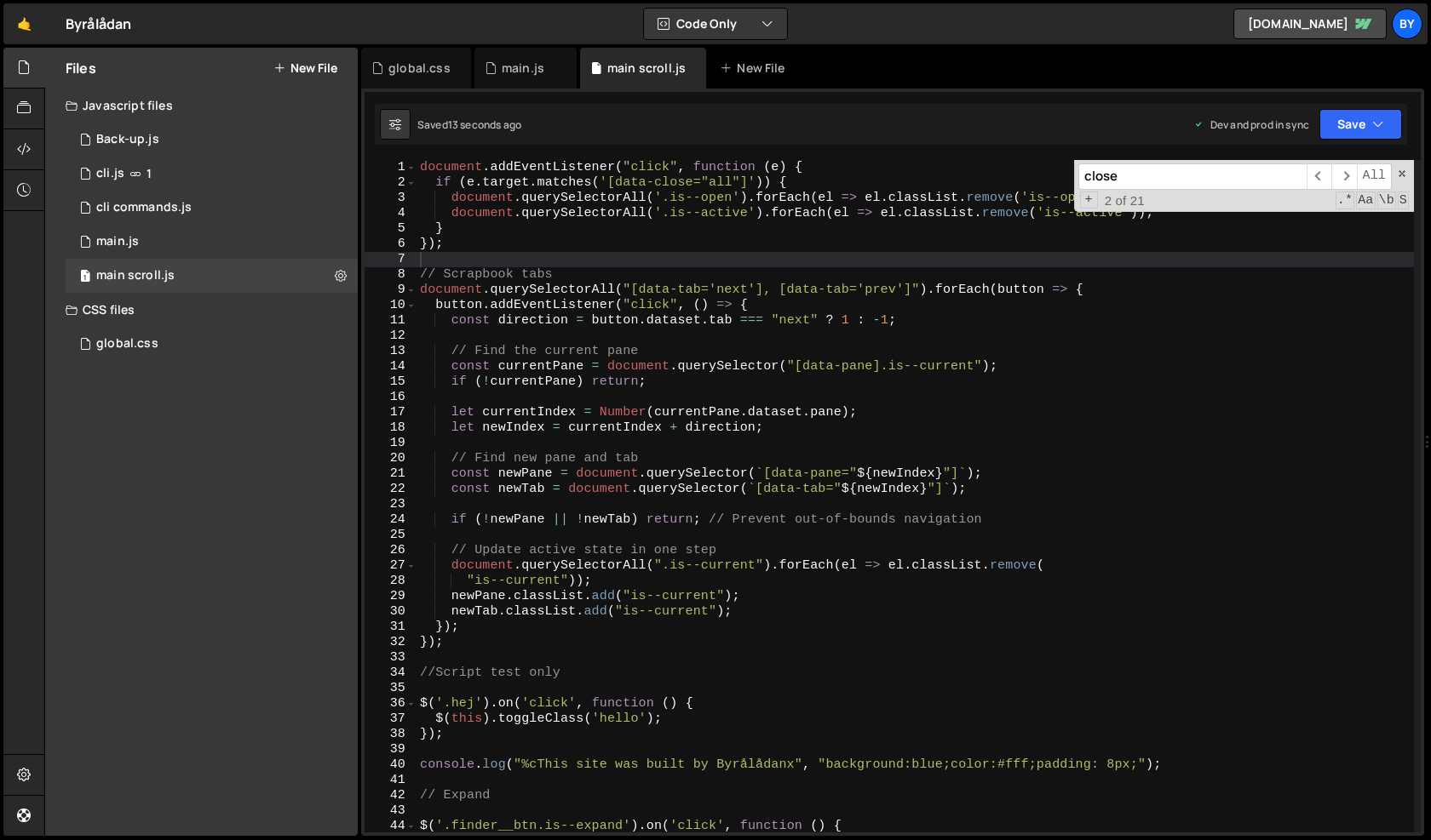
scroll to position [1504, 0]
click at [472, 699] on div "document . addEventListener ( "click" , function ( e ) { if ( e . target . matc…" at bounding box center [915, 511] width 997 height 703
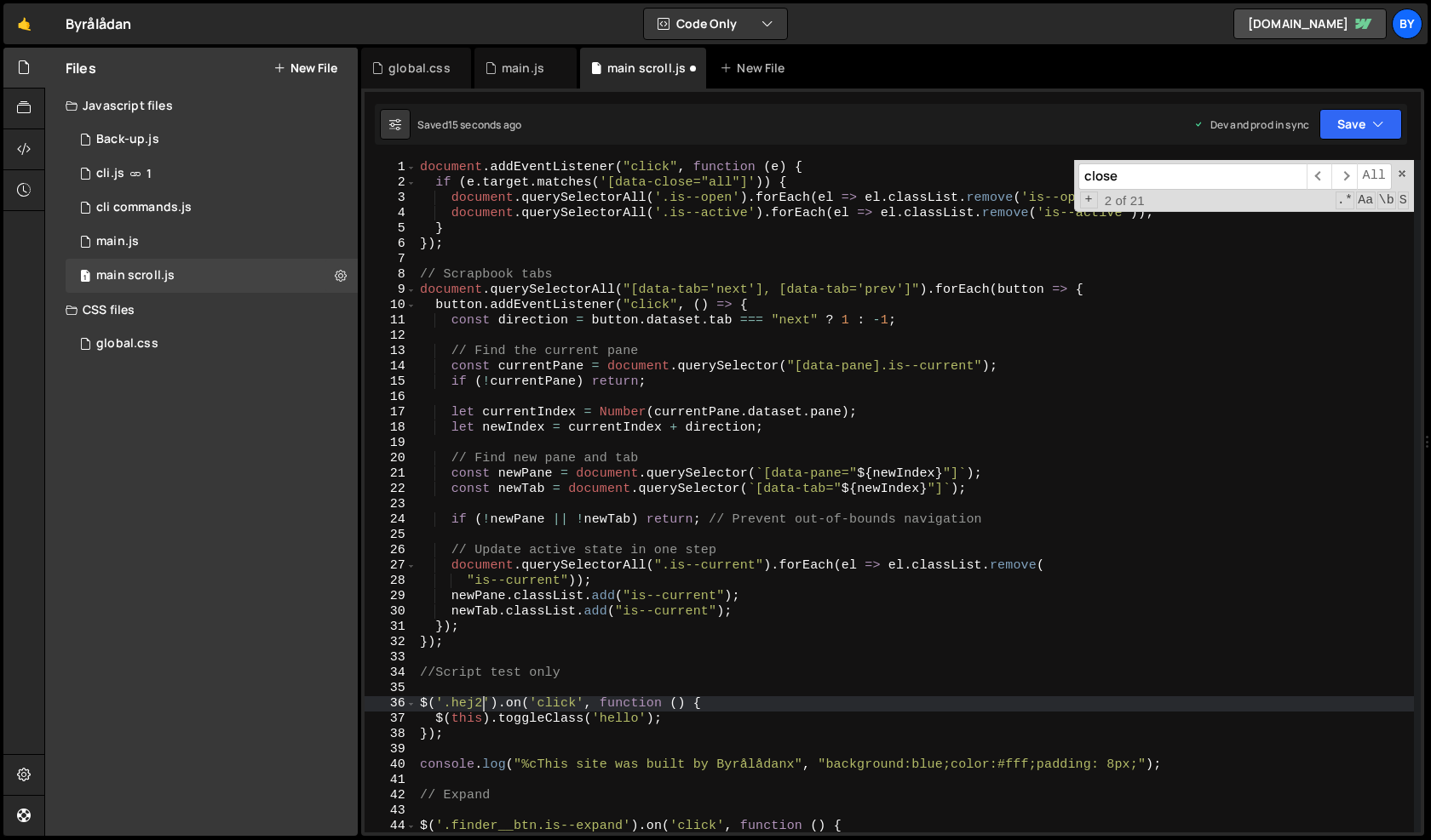
scroll to position [0, 4]
drag, startPoint x: 1326, startPoint y: 145, endPoint x: 1322, endPoint y: 164, distance: 19.4
click at [1322, 164] on div "$('.hej2').on('click', function () { 1 2 3 4 5 6 7 8 9 10 11 12 13 14 15 16 17 …" at bounding box center [892, 462] width 1062 height 748
click at [1344, 137] on button "Save" at bounding box center [1360, 124] width 82 height 31
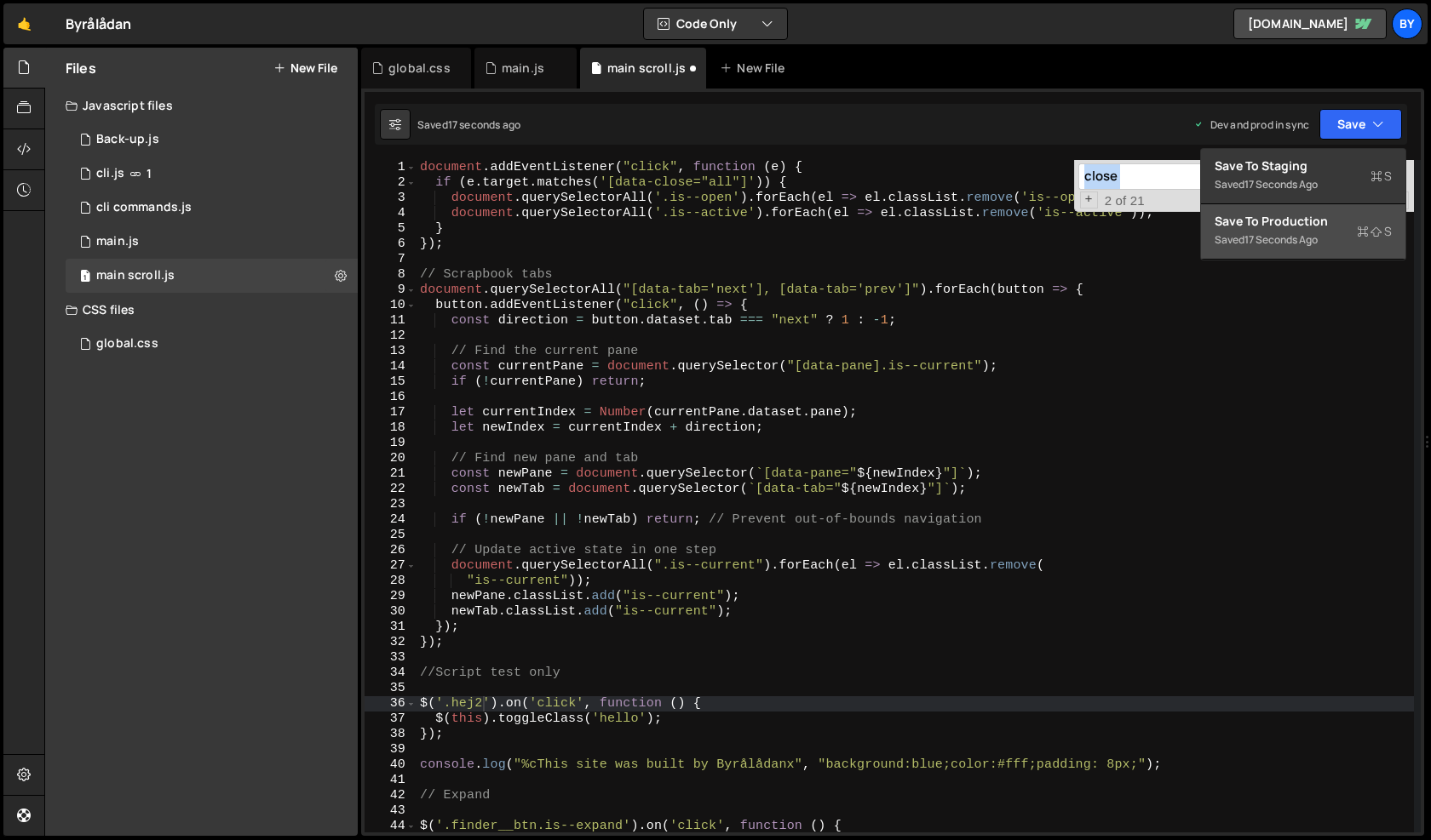
click at [1317, 233] on div "17 seconds ago" at bounding box center [1280, 240] width 73 height 15
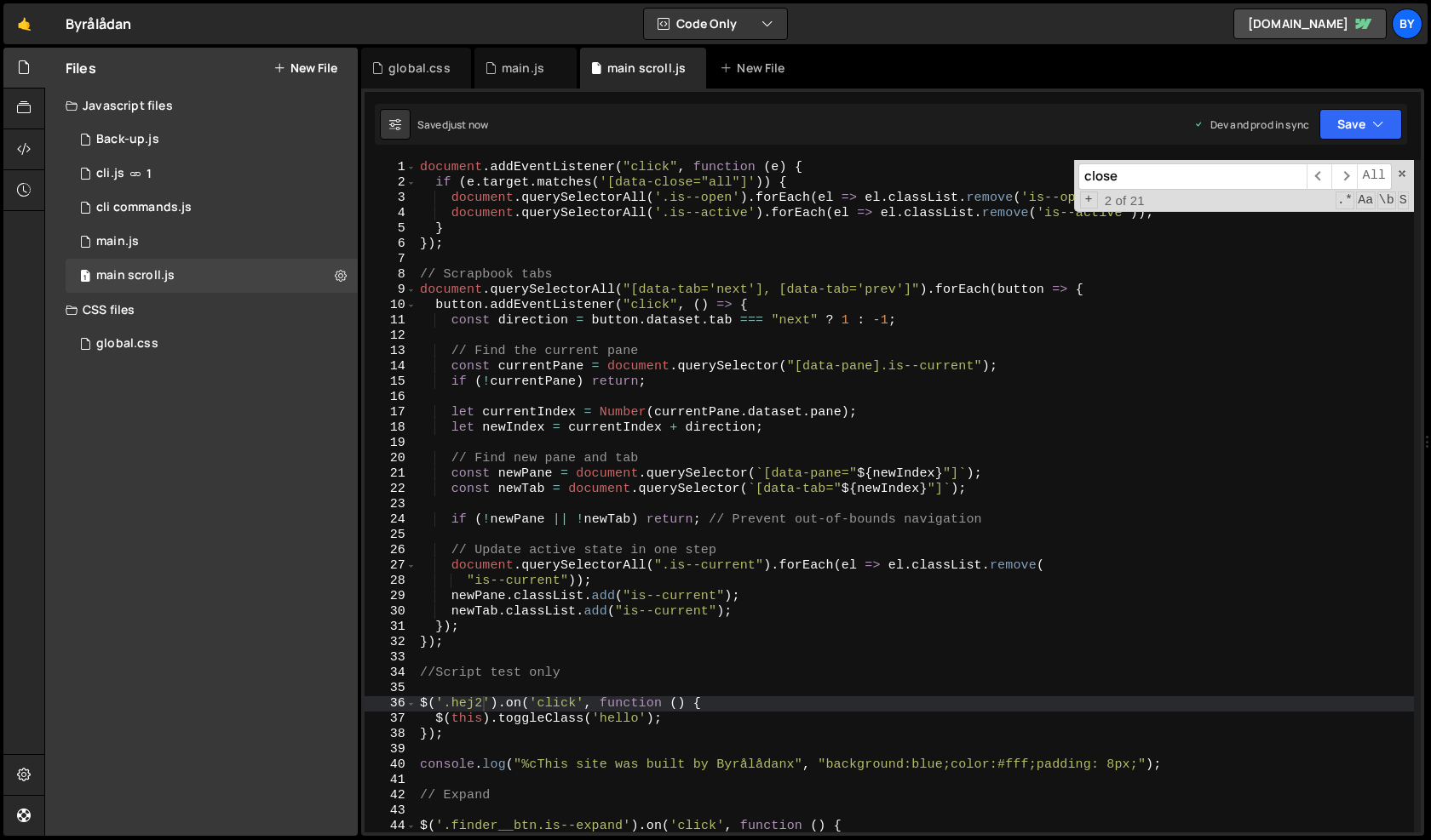
click at [484, 709] on div "document . addEventListener ( "click" , function ( e ) { if ( e . target . matc…" at bounding box center [915, 511] width 997 height 703
click at [1362, 122] on button "Save" at bounding box center [1360, 124] width 82 height 31
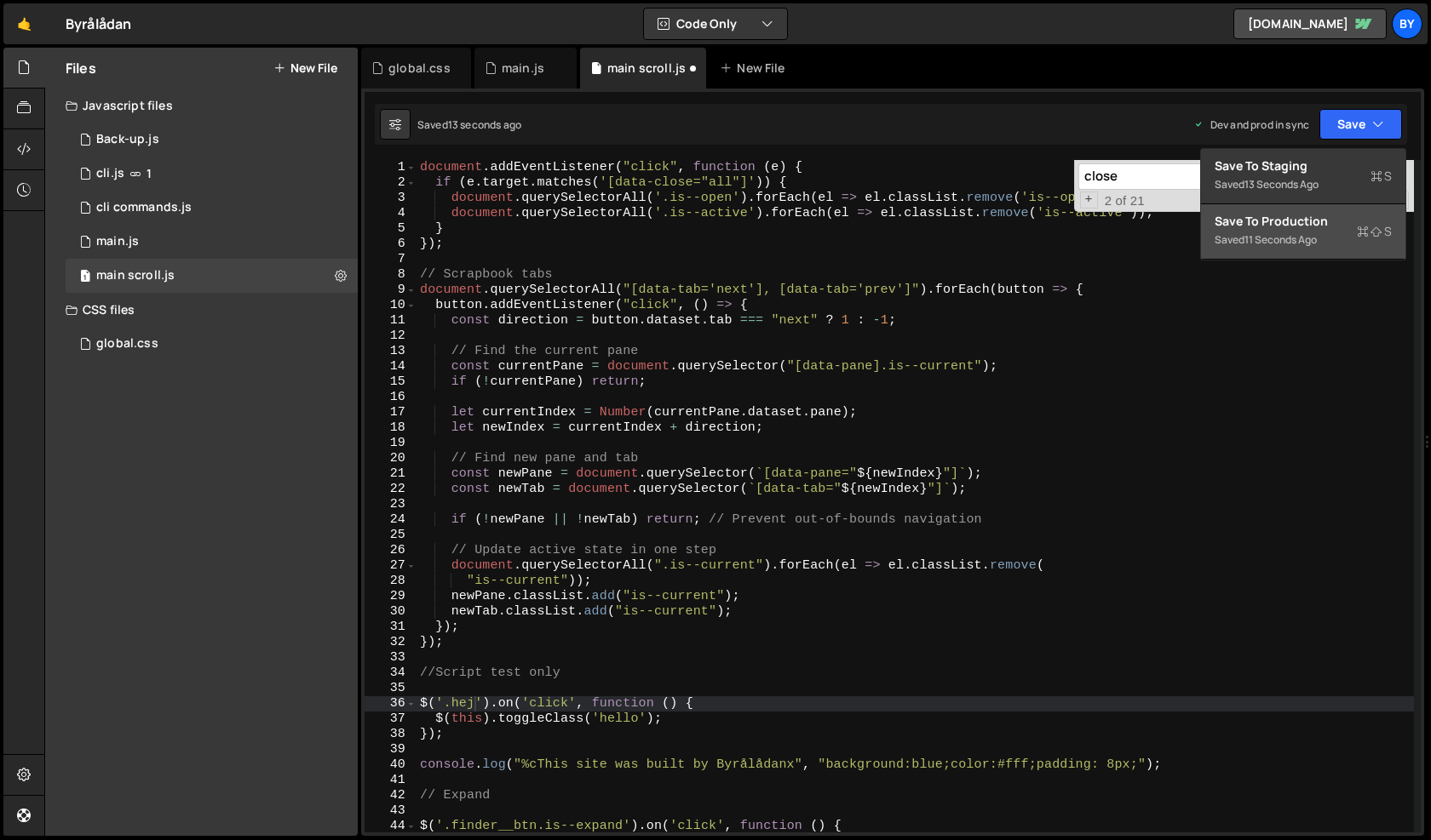
click at [1334, 226] on div "Save to Production S" at bounding box center [1303, 221] width 178 height 17
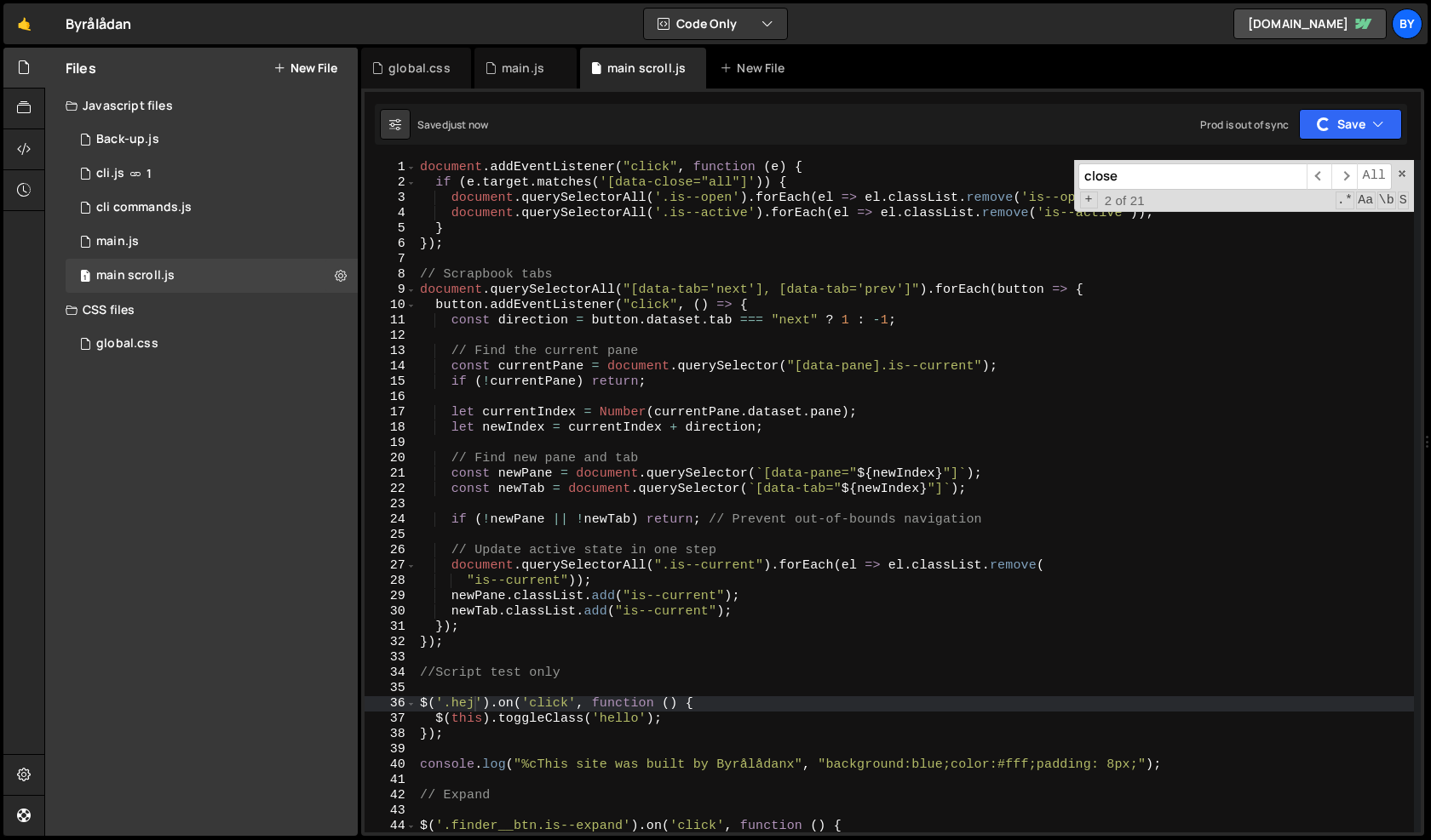
click at [881, 233] on div "document . addEventListener ( "click" , function ( e ) { if ( e . target . matc…" at bounding box center [915, 511] width 997 height 703
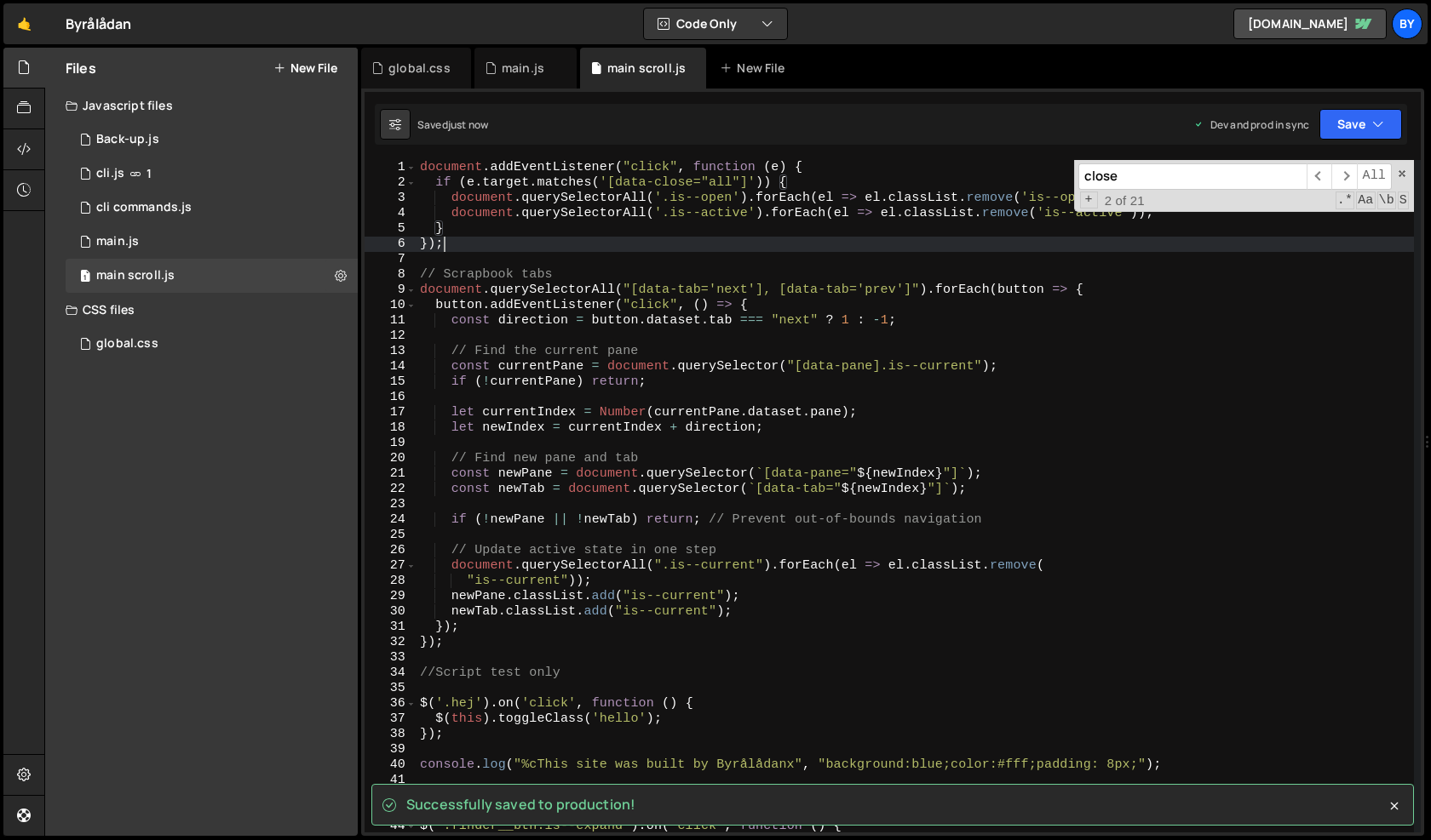
click at [472, 238] on div "document . addEventListener ( "click" , function ( e ) { if ( e . target . matc…" at bounding box center [915, 511] width 997 height 703
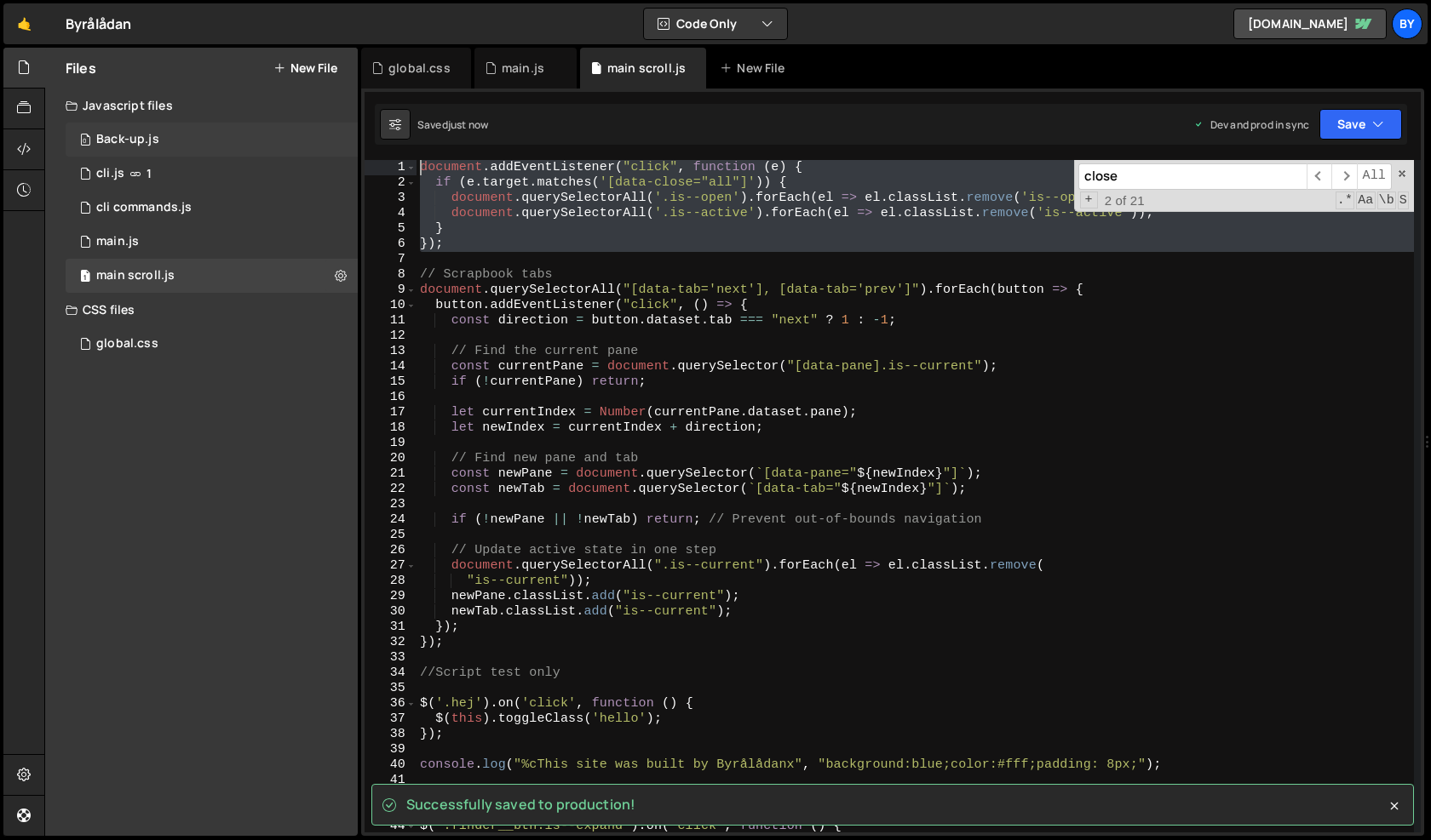
drag, startPoint x: 475, startPoint y: 252, endPoint x: 340, endPoint y: 145, distance: 172.3
click at [340, 145] on div "Files New File Javascript files 0 Back-up.js 0 1 cli.js 1 1 cli commands.js 0 0…" at bounding box center [737, 442] width 1386 height 790
type textarea "document.addEventListener("click", function (e) { if (e.target.matches('[data-c…"
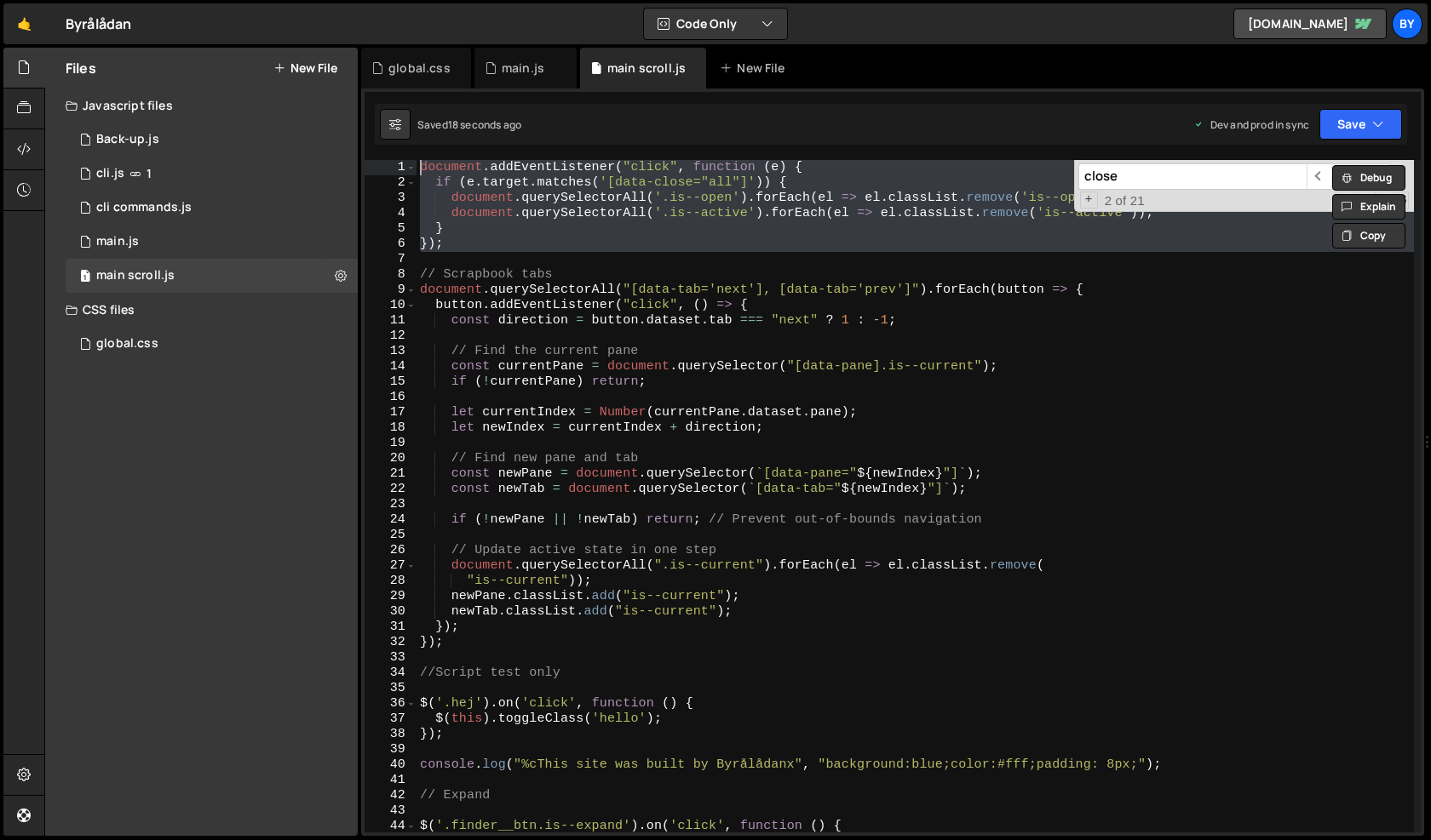
paste textarea
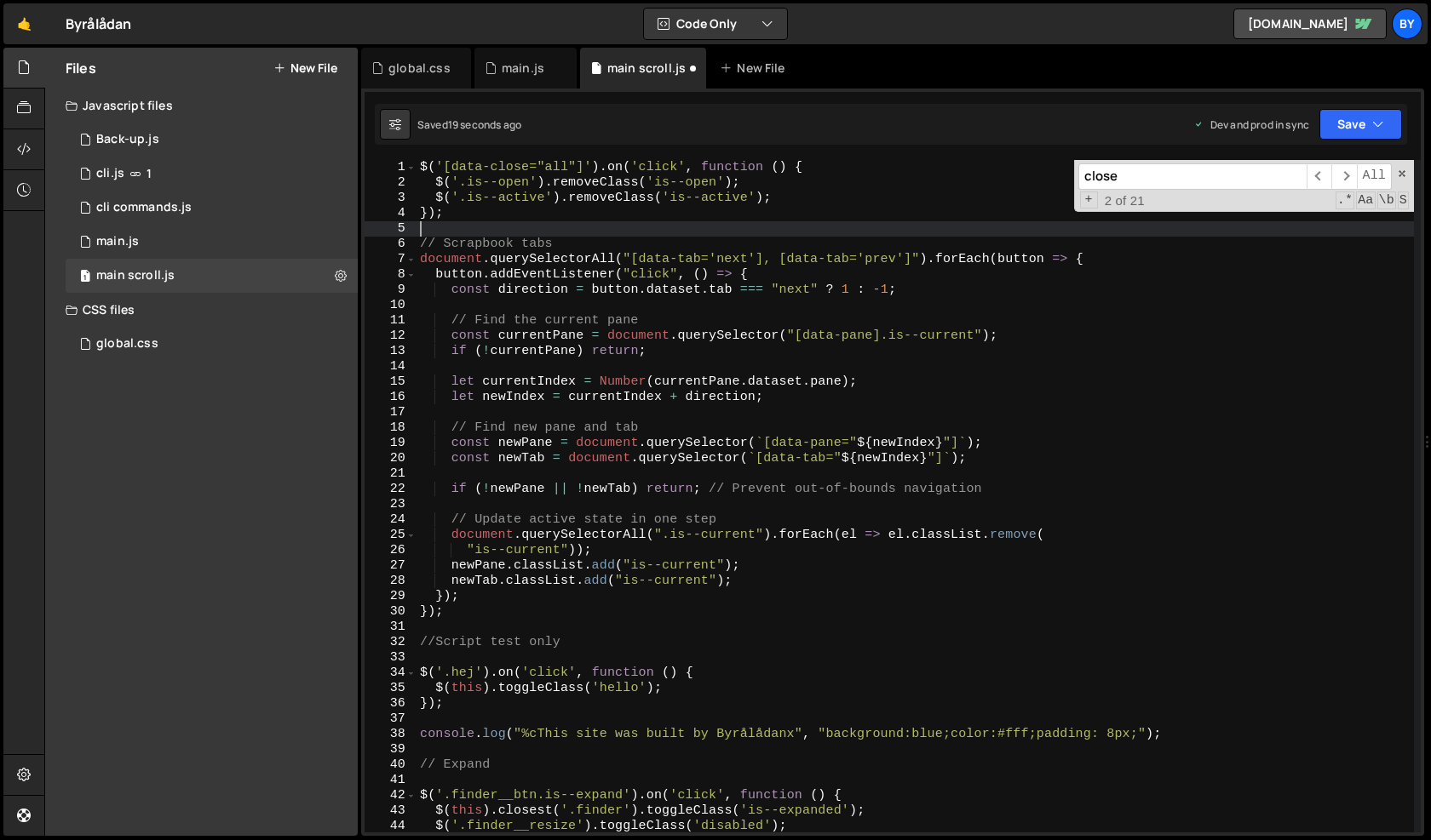
scroll to position [0, 0]
drag, startPoint x: 1340, startPoint y: 118, endPoint x: 1334, endPoint y: 178, distance: 60.3
click at [1340, 118] on button "Save" at bounding box center [1360, 124] width 82 height 31
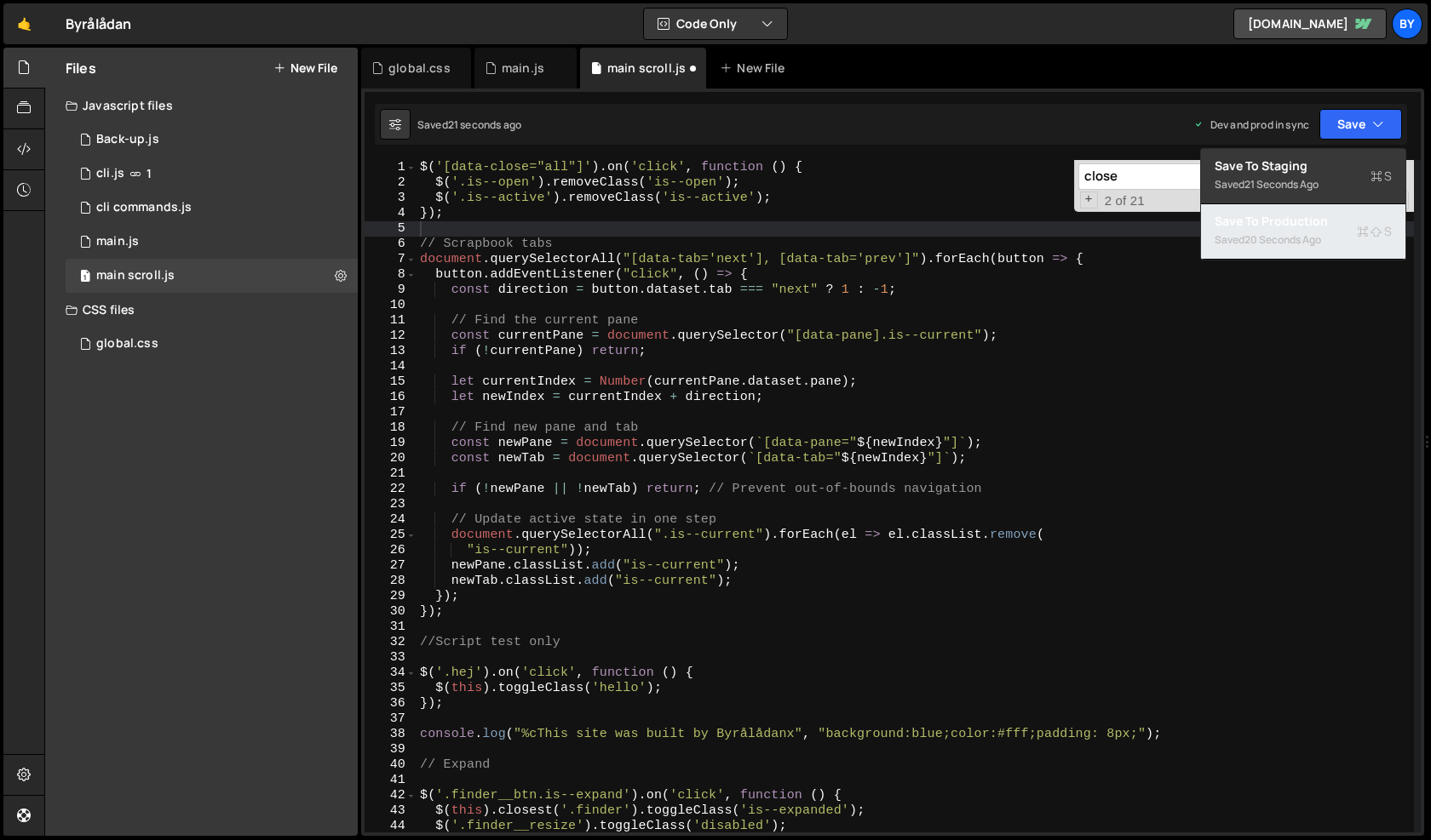
click at [1309, 237] on div "20 seconds ago" at bounding box center [1282, 240] width 77 height 15
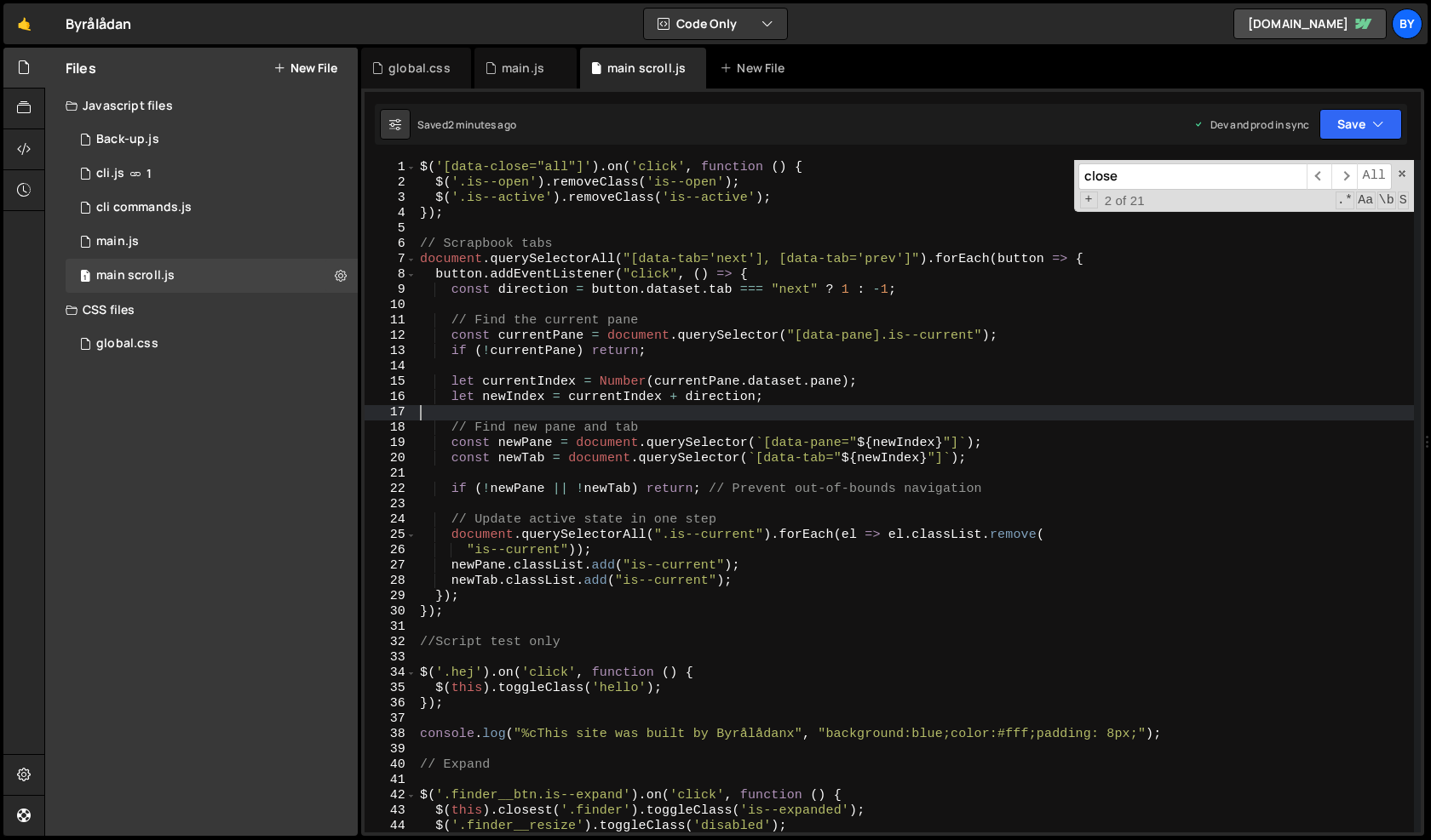
click at [601, 417] on div "$ ( '[data-close="all"]' ) . on ( 'click' , function ( ) { $ ( '.is--open' ) . …" at bounding box center [915, 511] width 997 height 703
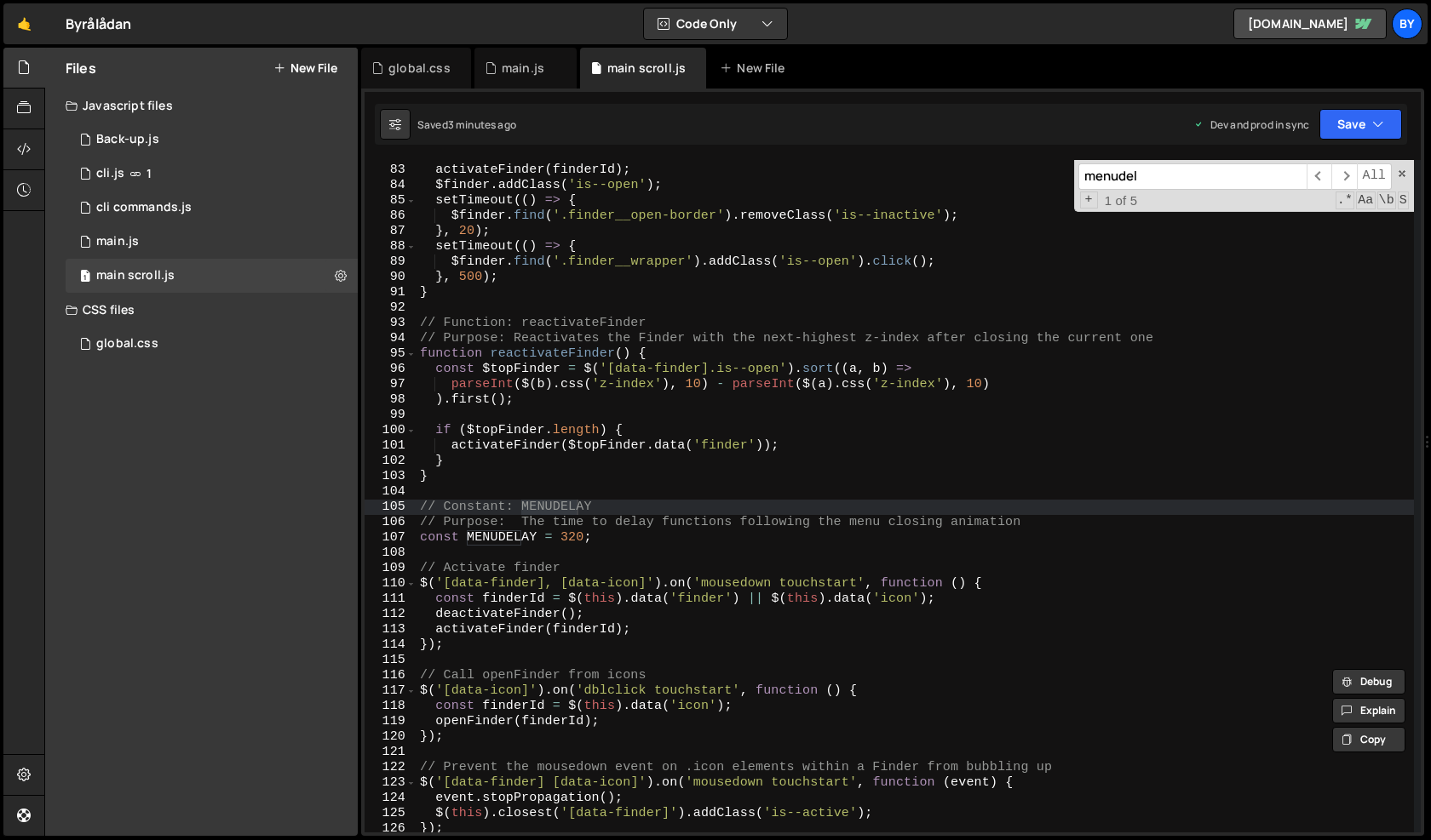
scroll to position [1254, 0]
type input "menudel"
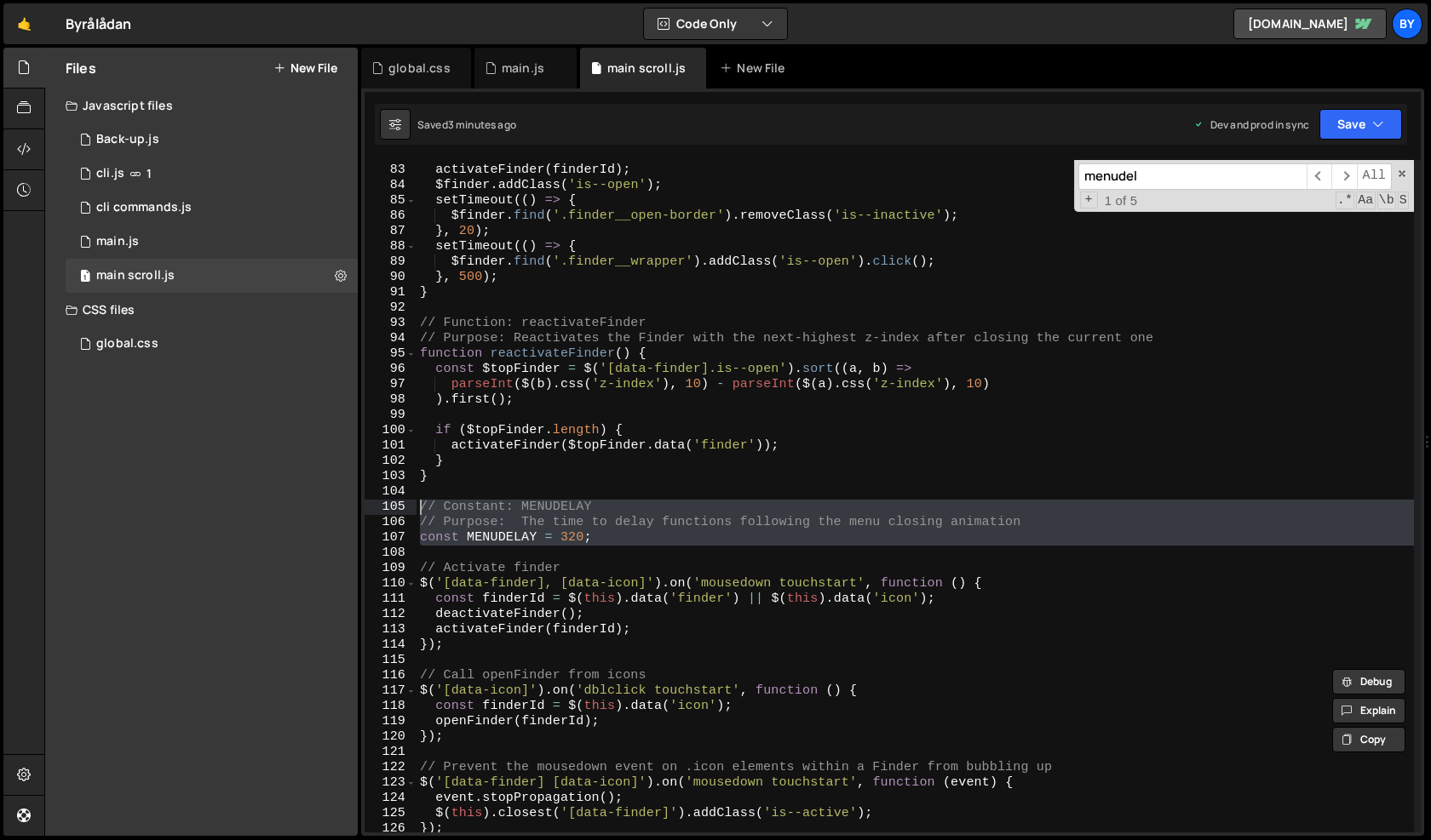
drag, startPoint x: 596, startPoint y: 546, endPoint x: 376, endPoint y: 511, distance: 222.8
click at [376, 511] on div "82 83 84 85 86 87 88 89 90 91 92 93 94 95 96 97 98 99 100 101 102 103 104 105 1…" at bounding box center [893, 496] width 1056 height 672
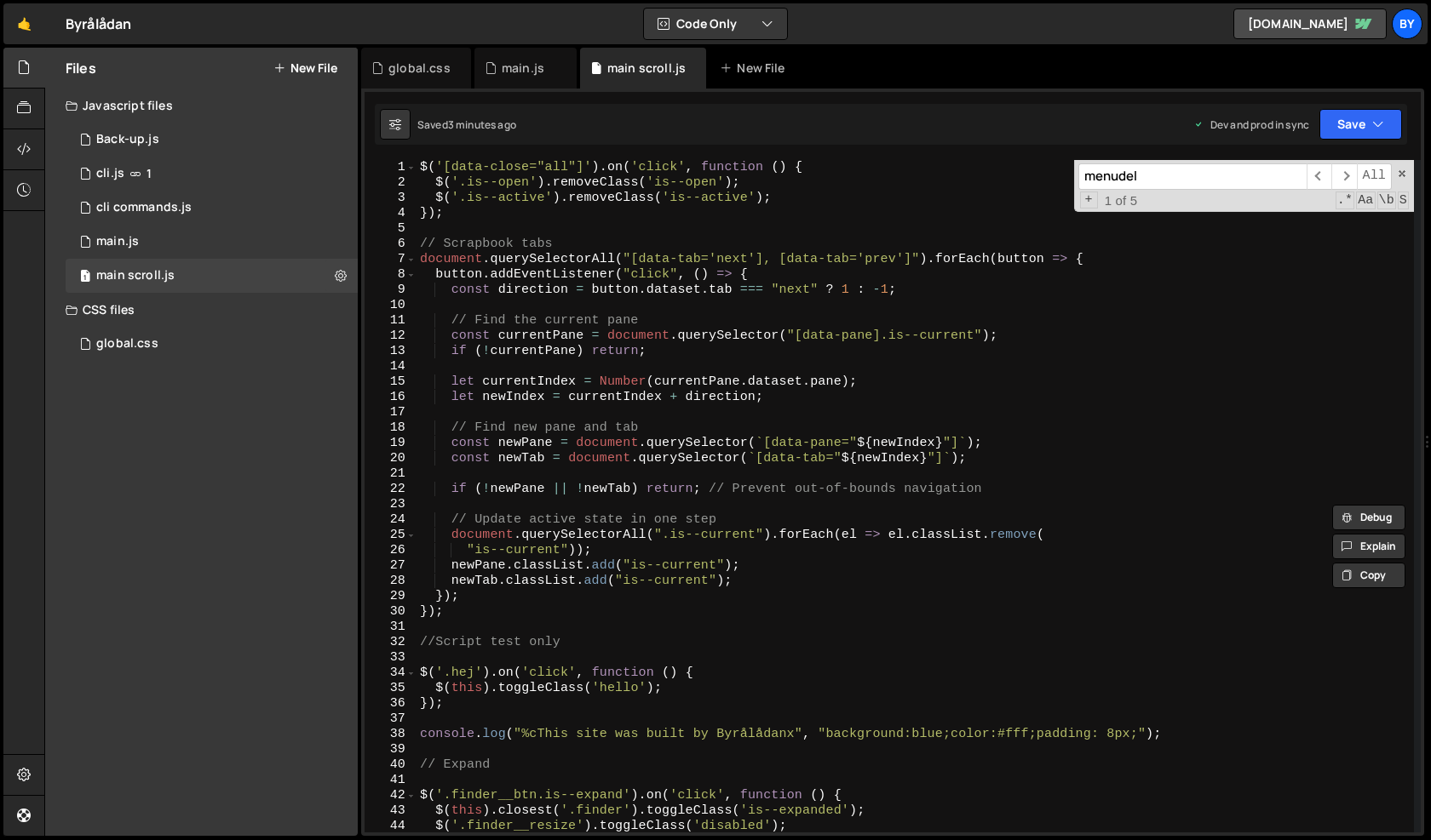
scroll to position [0, 0]
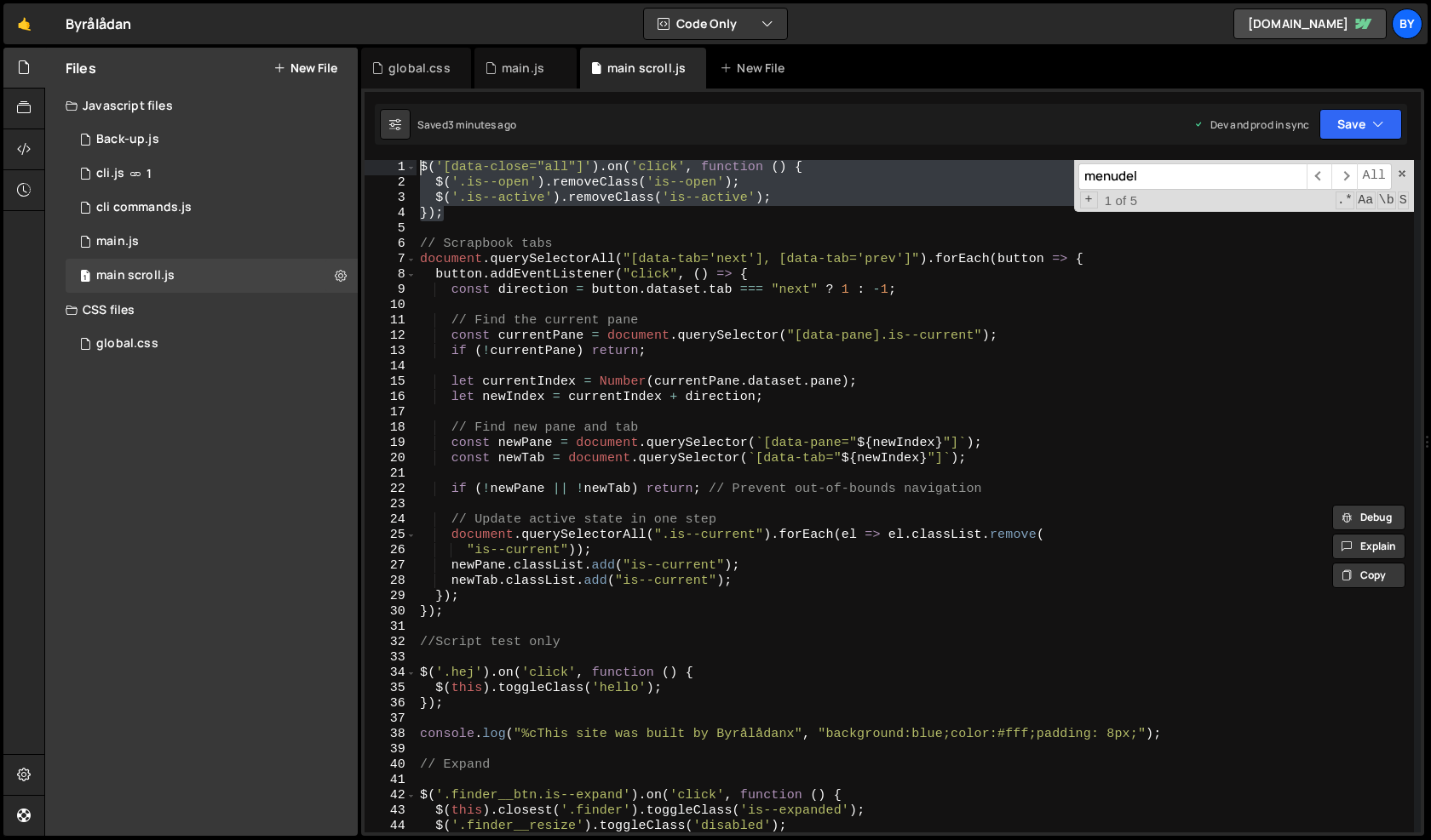
drag, startPoint x: 463, startPoint y: 217, endPoint x: 362, endPoint y: 151, distance: 120.7
click at [362, 151] on div "// Constant: MENUDELAY // Purpose: The time to delay functions following the me…" at bounding box center [892, 462] width 1062 height 748
type textarea "$('[data-close="all"]').on('click', function () { $('.is--open').removeClass('i…"
paste textarea
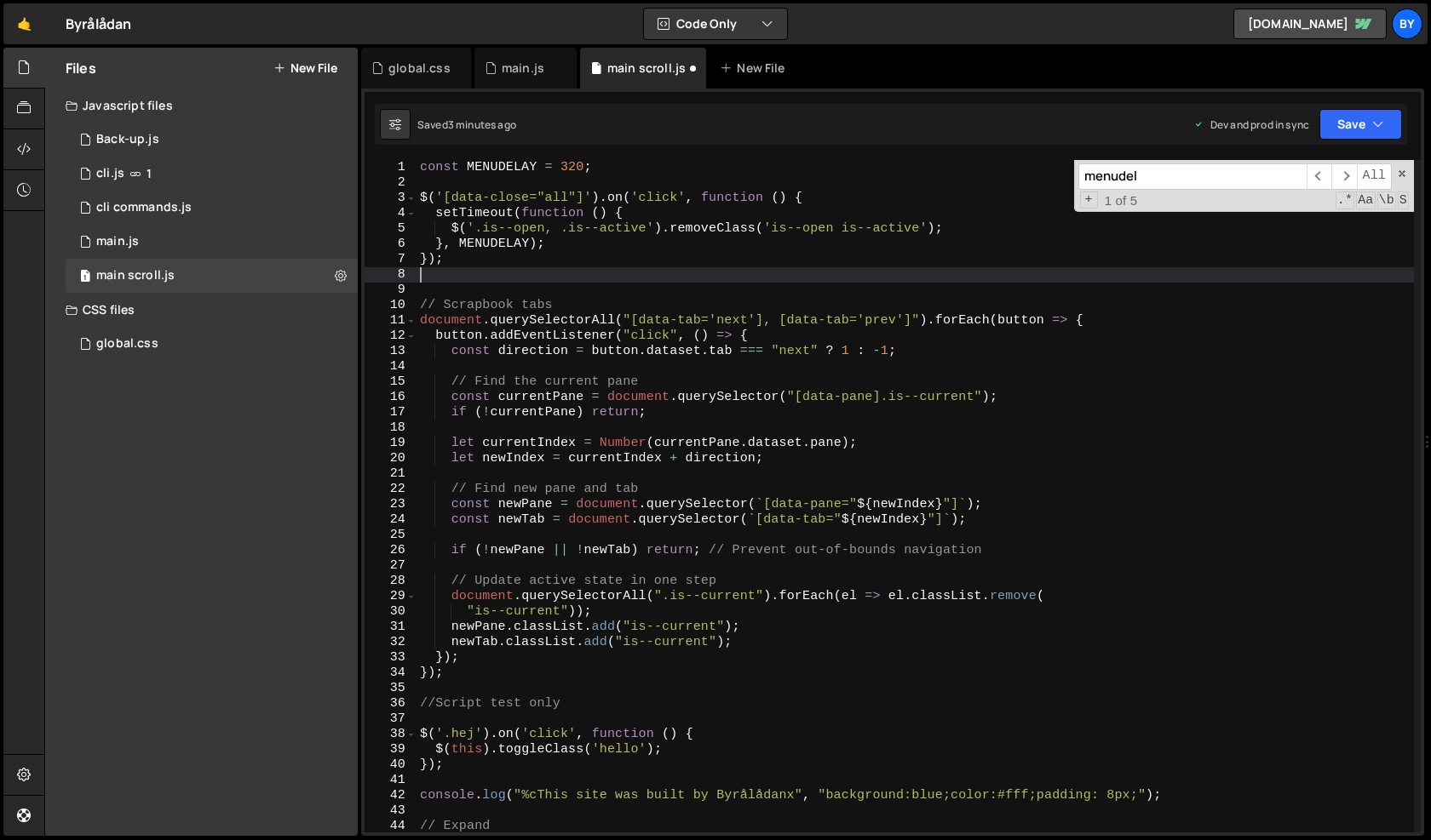
click at [564, 162] on div "const MENUDELAY = 320 ; $ ( '[data-close="all"]' ) . on ( 'click' , function ( …" at bounding box center [915, 511] width 997 height 703
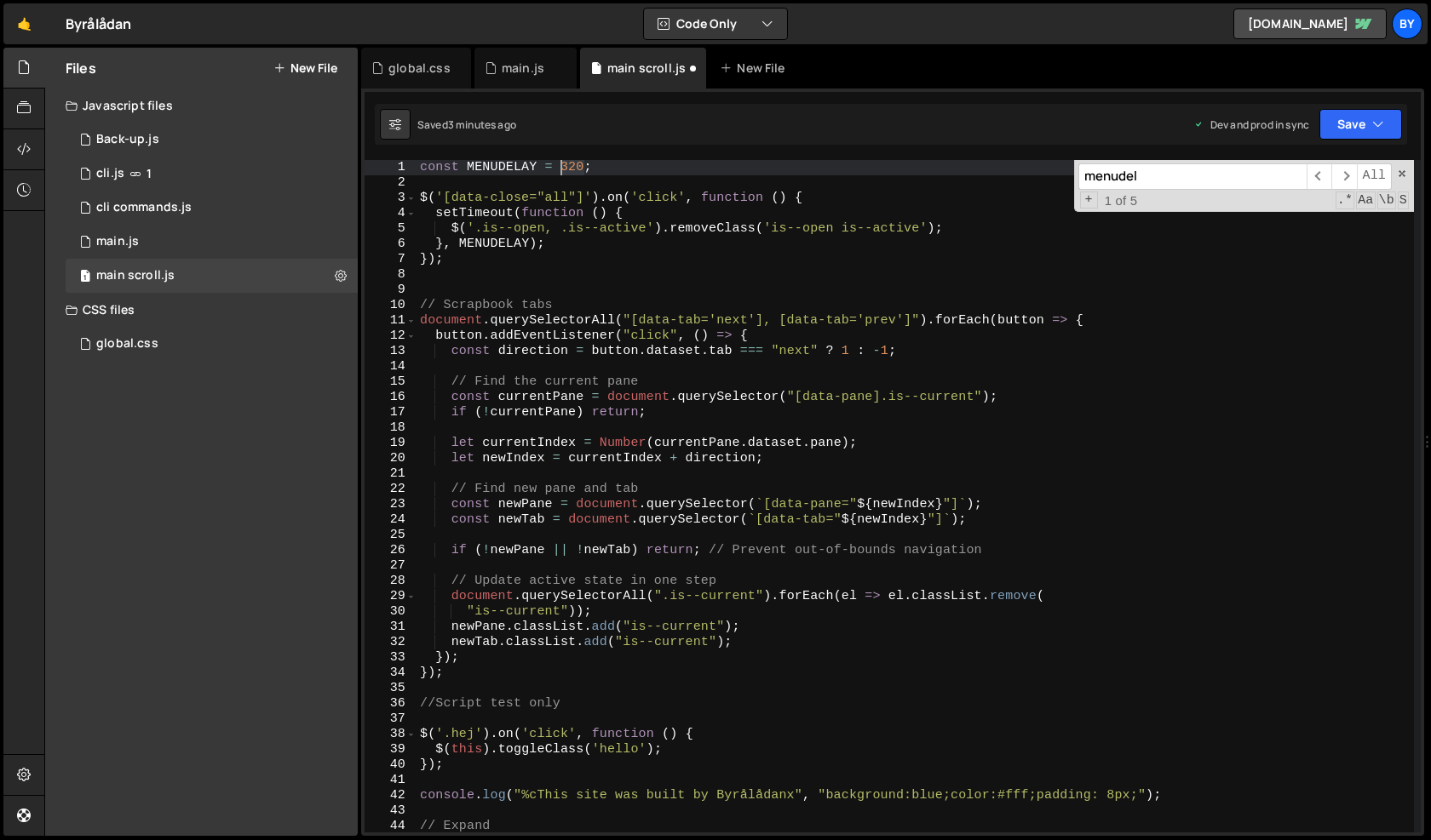
click at [564, 162] on div "const MENUDELAY = 320 ; $ ( '[data-close="all"]' ) . on ( 'click' , function ( …" at bounding box center [915, 511] width 997 height 703
type textarea "const MENUDELAY = 320;"
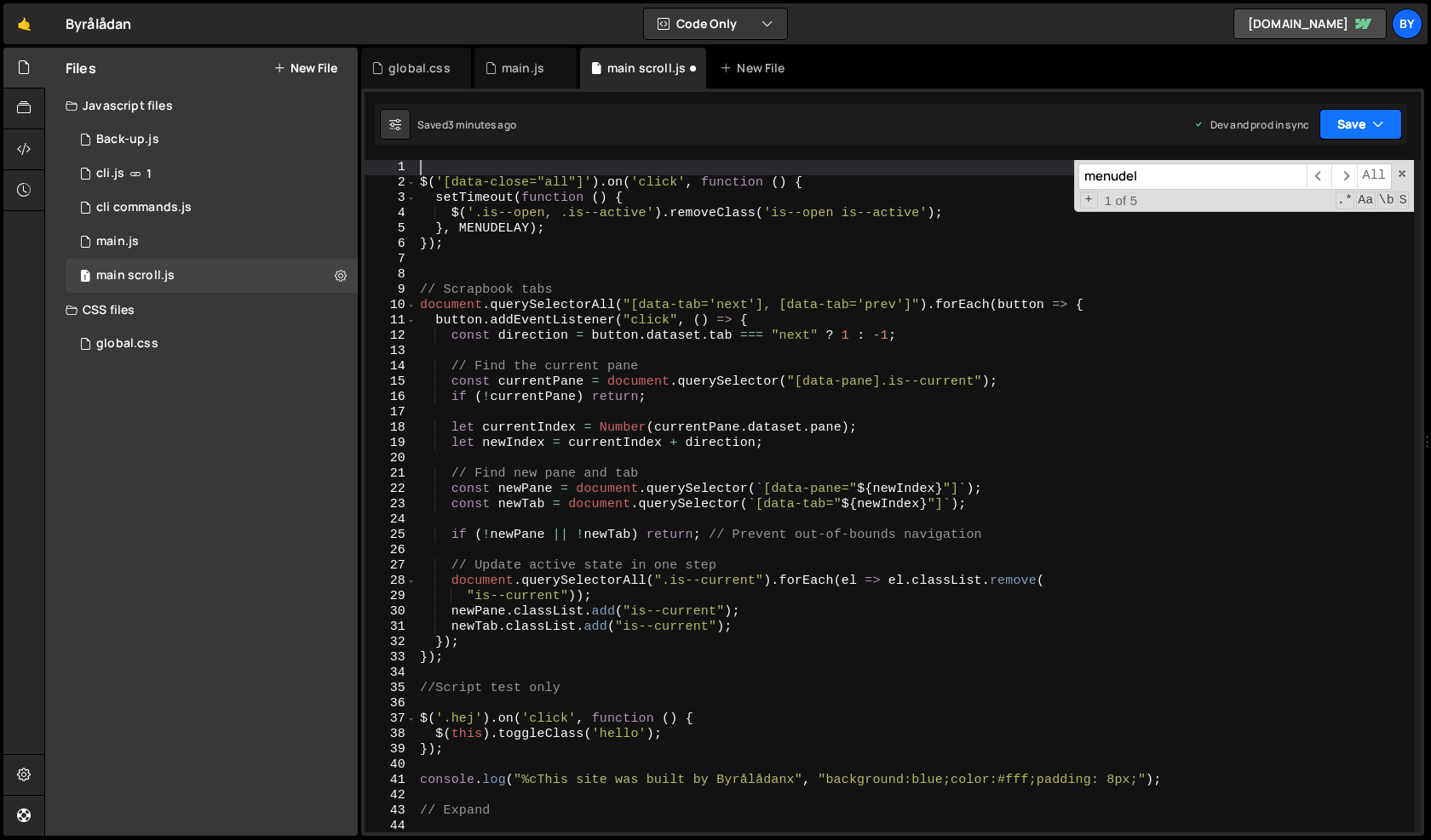
click at [1370, 122] on button "Save" at bounding box center [1360, 124] width 82 height 31
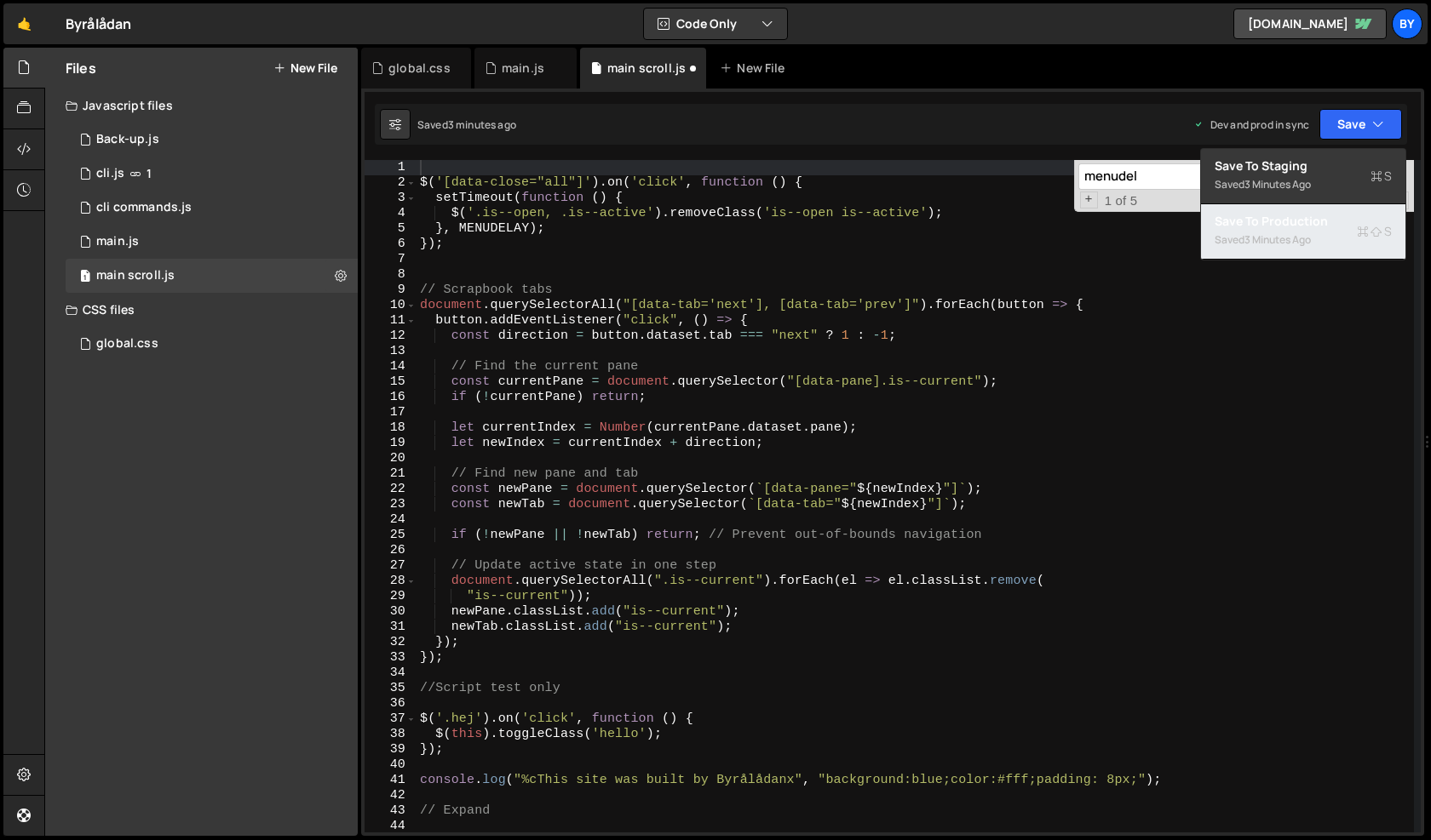
click at [1320, 233] on div "Saved 3 minutes ago" at bounding box center [1303, 240] width 178 height 20
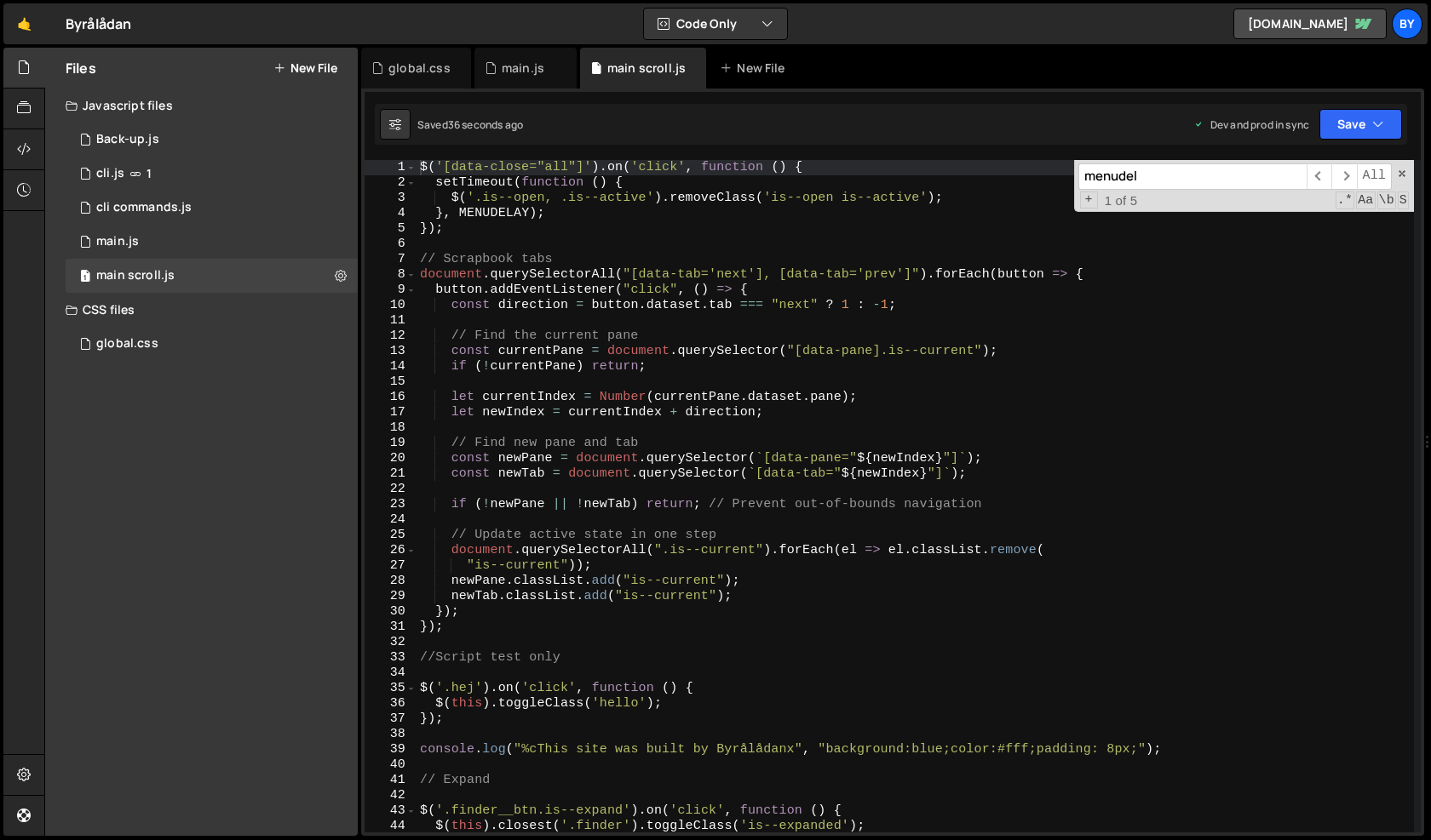
type textarea "// Update active state in one step"
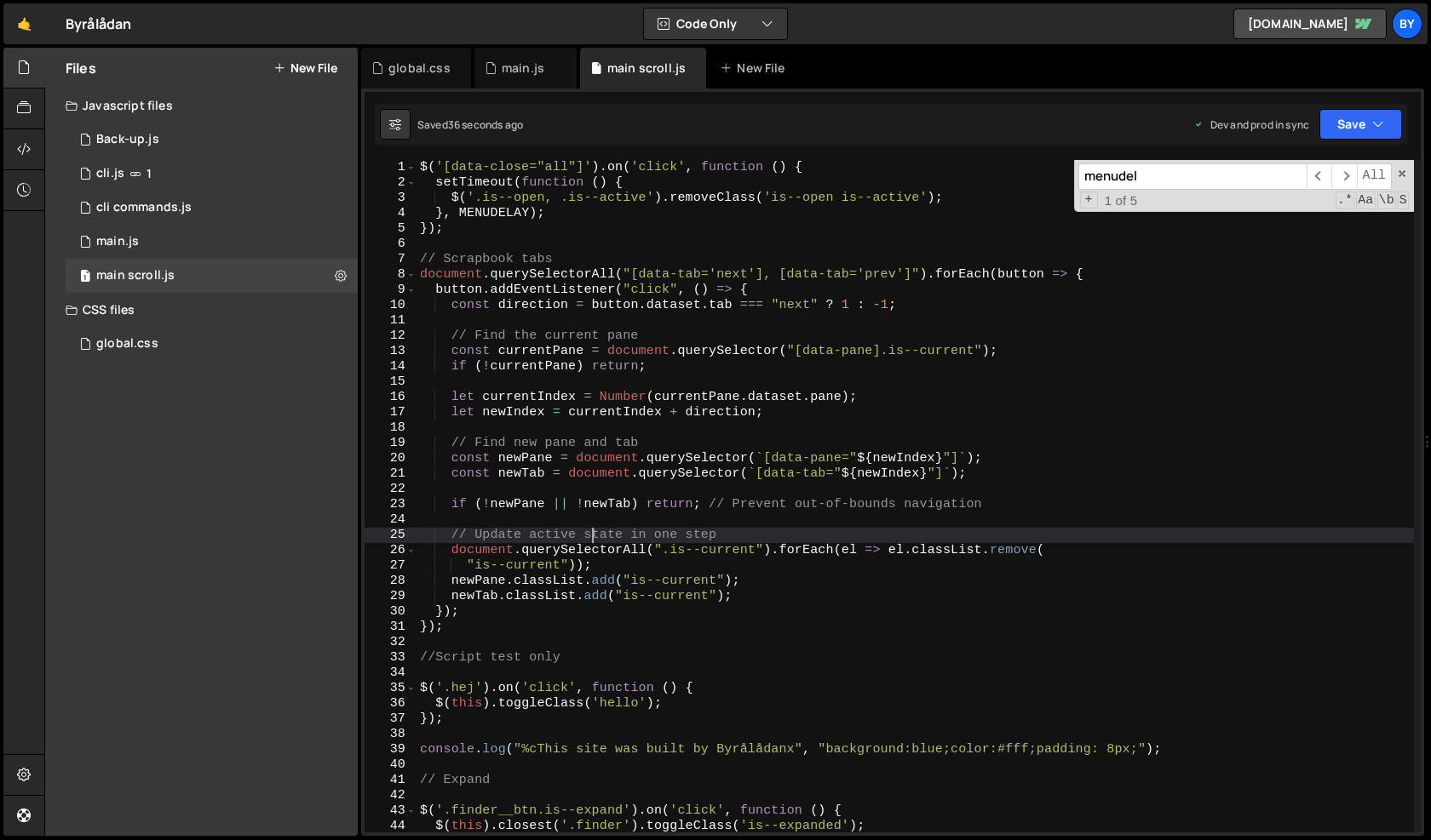
click at [594, 537] on div "$ ( '[data-close="all"]' ) . on ( 'click' , function ( ) { setTimeout ( functio…" at bounding box center [915, 511] width 997 height 703
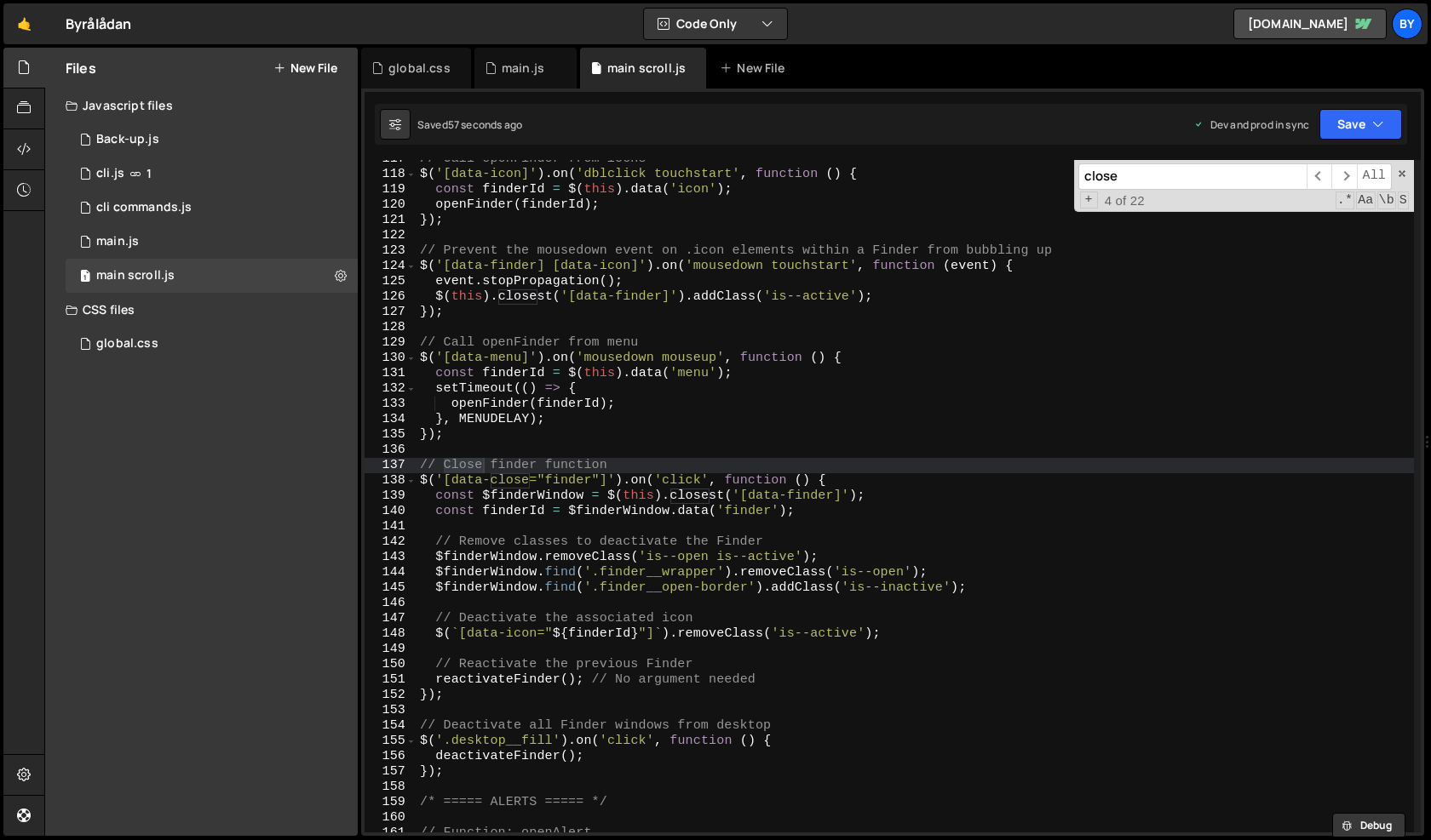
scroll to position [1787, 0]
type input "close"
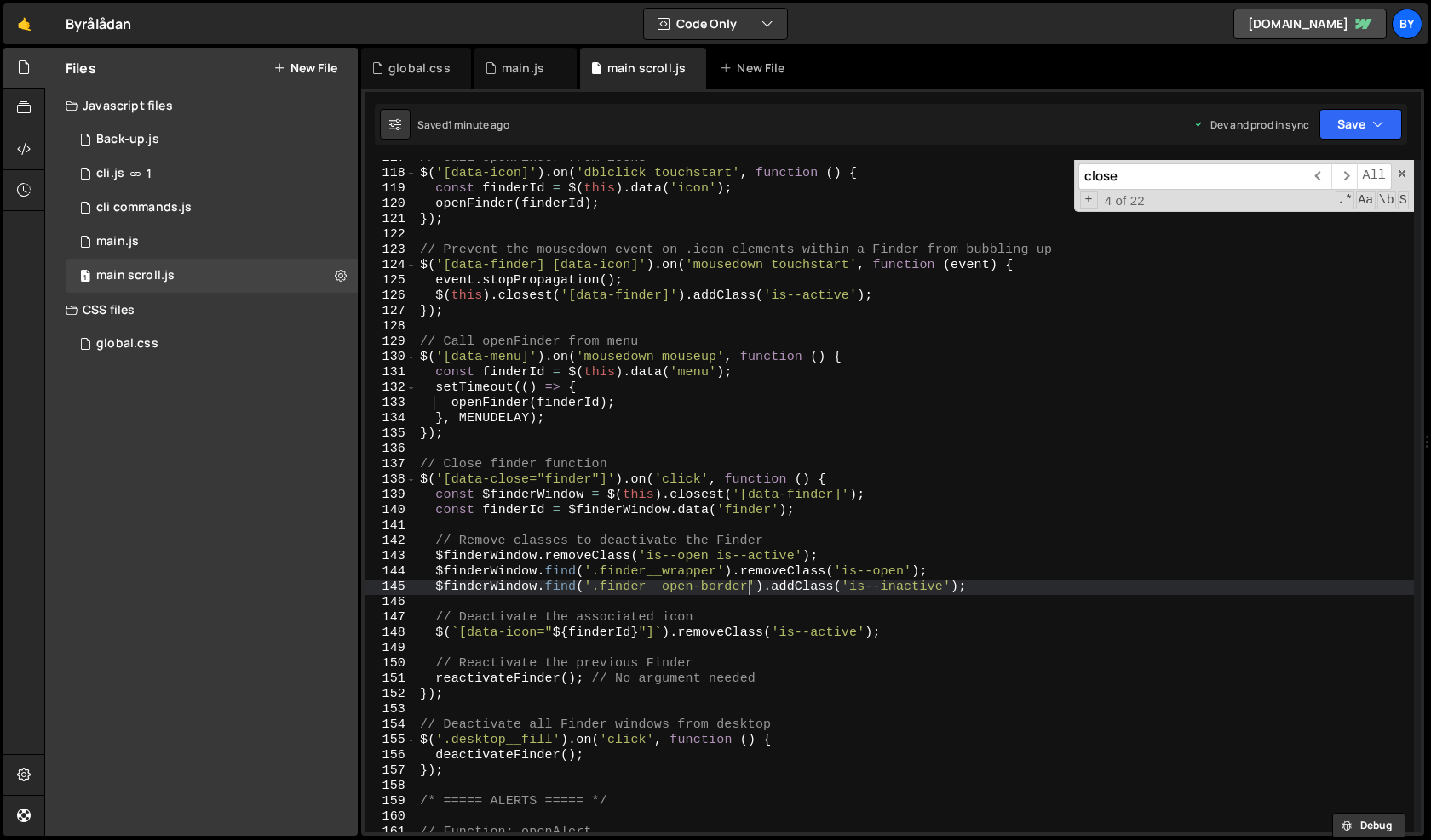
click at [752, 588] on div "// Call openFinder from icons $ ( '[data-icon]' ) . on ( 'dblclick touchstart' …" at bounding box center [915, 501] width 997 height 703
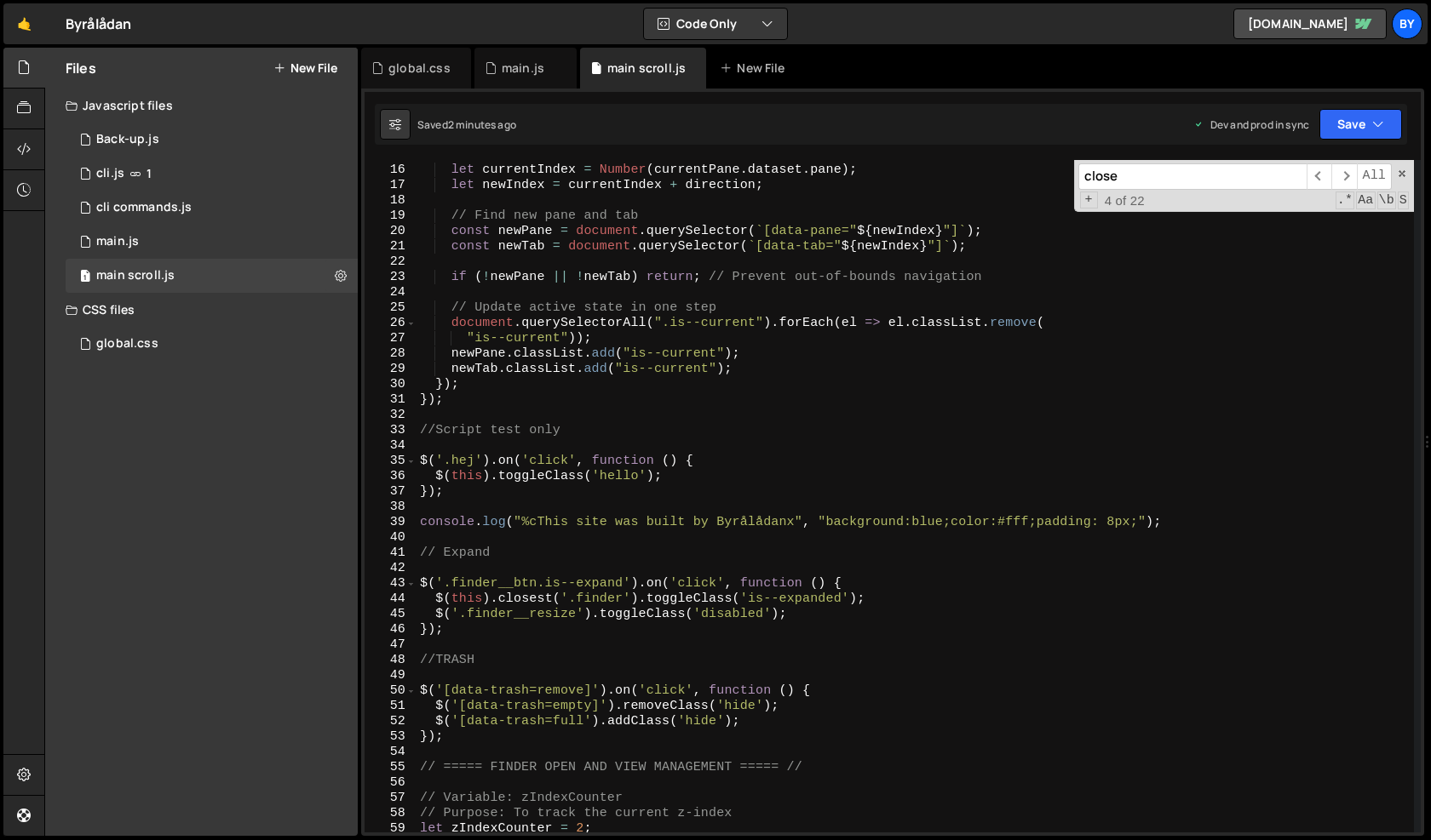
scroll to position [0, 0]
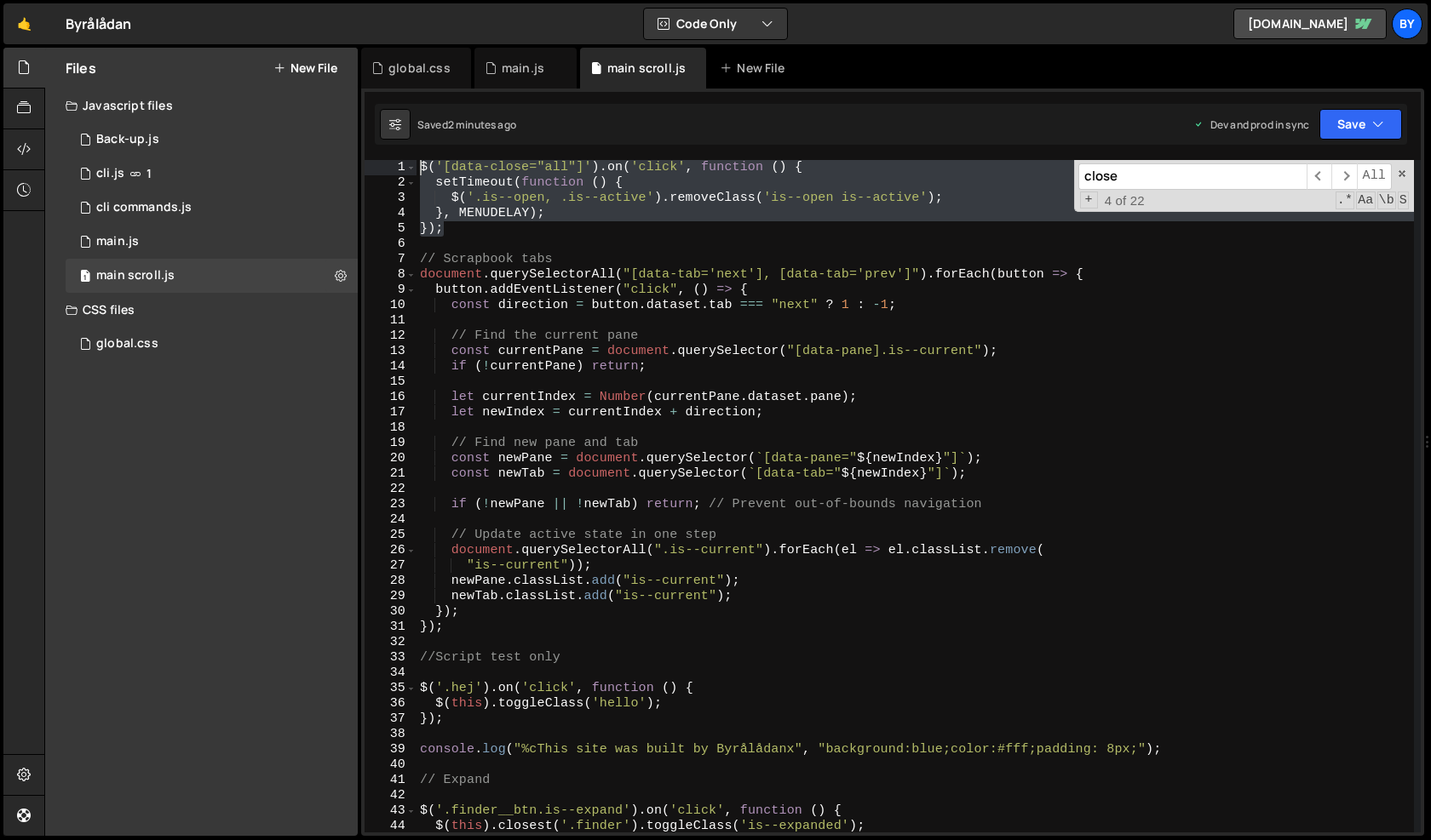
drag, startPoint x: 431, startPoint y: 206, endPoint x: 338, endPoint y: 104, distance: 138.0
click at [338, 104] on div "Files New File Javascript files 0 Back-up.js 0 1 cli.js 1 1 cli commands.js 0 0…" at bounding box center [737, 442] width 1386 height 790
type textarea "$('[data-close="all"]').on('click', function () { setTimeout(function () {"
paste textarea
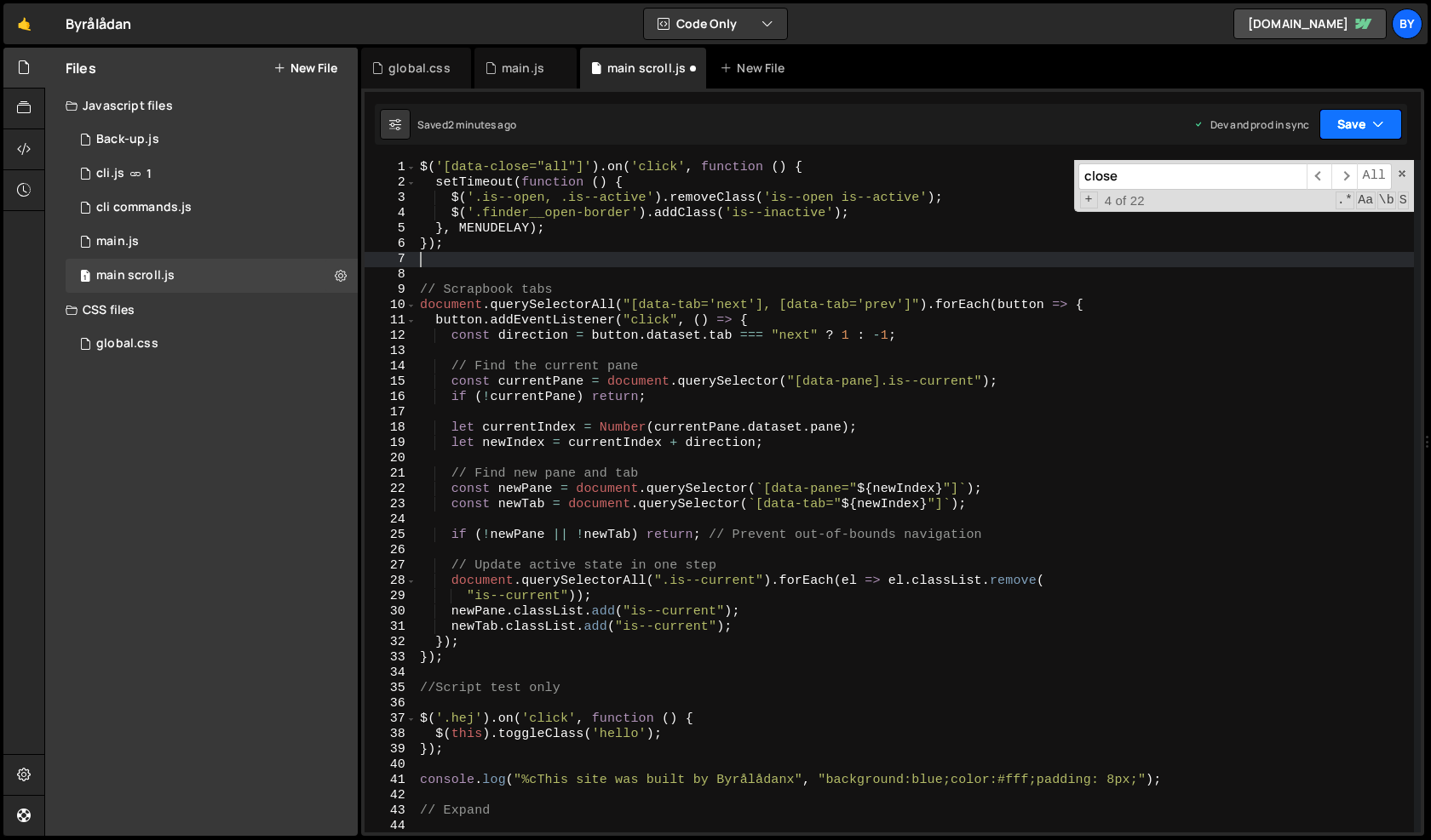
click at [1337, 136] on button "Save" at bounding box center [1360, 124] width 82 height 31
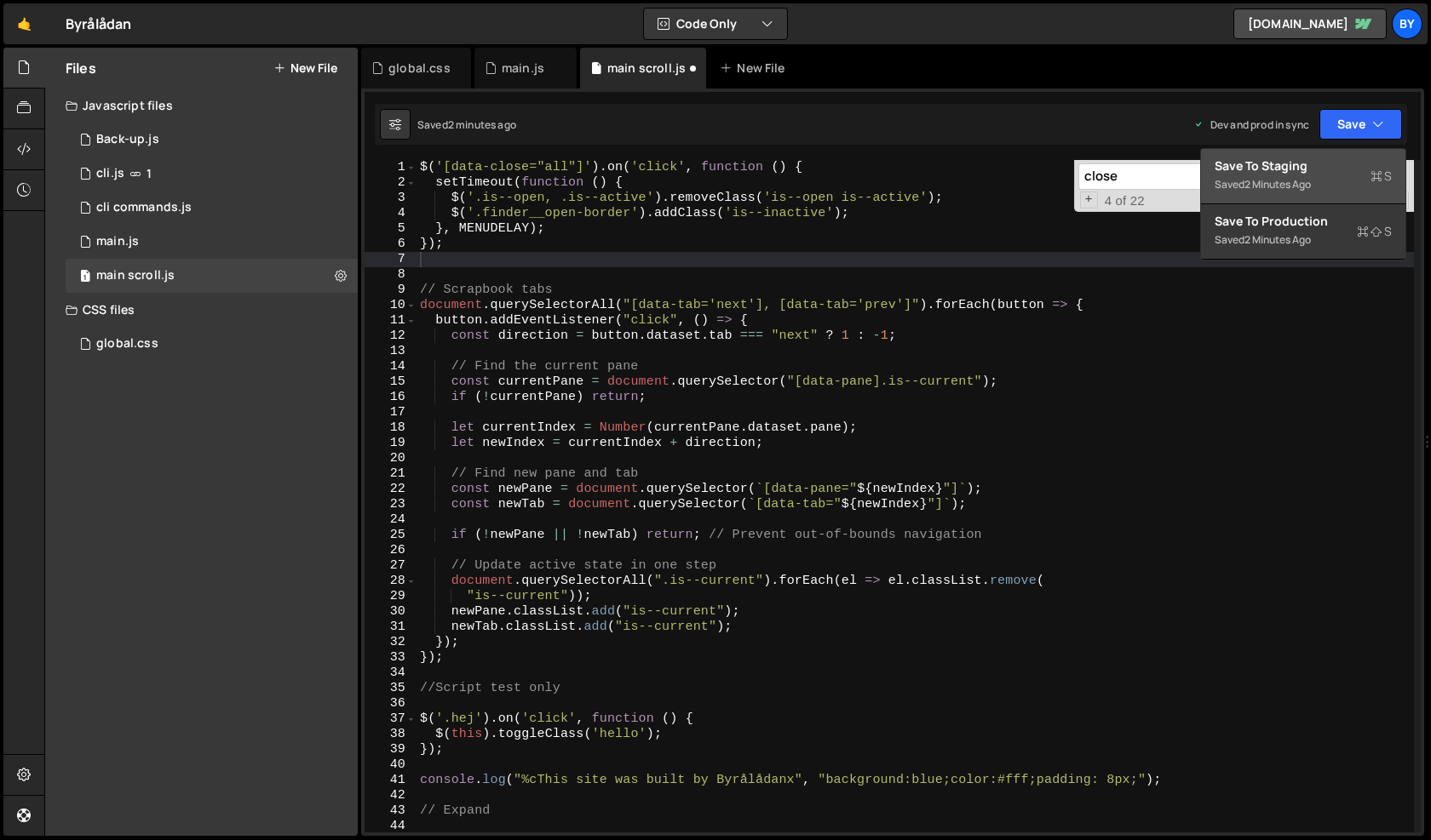
click at [1335, 166] on div "Save to Staging S" at bounding box center [1303, 166] width 178 height 17
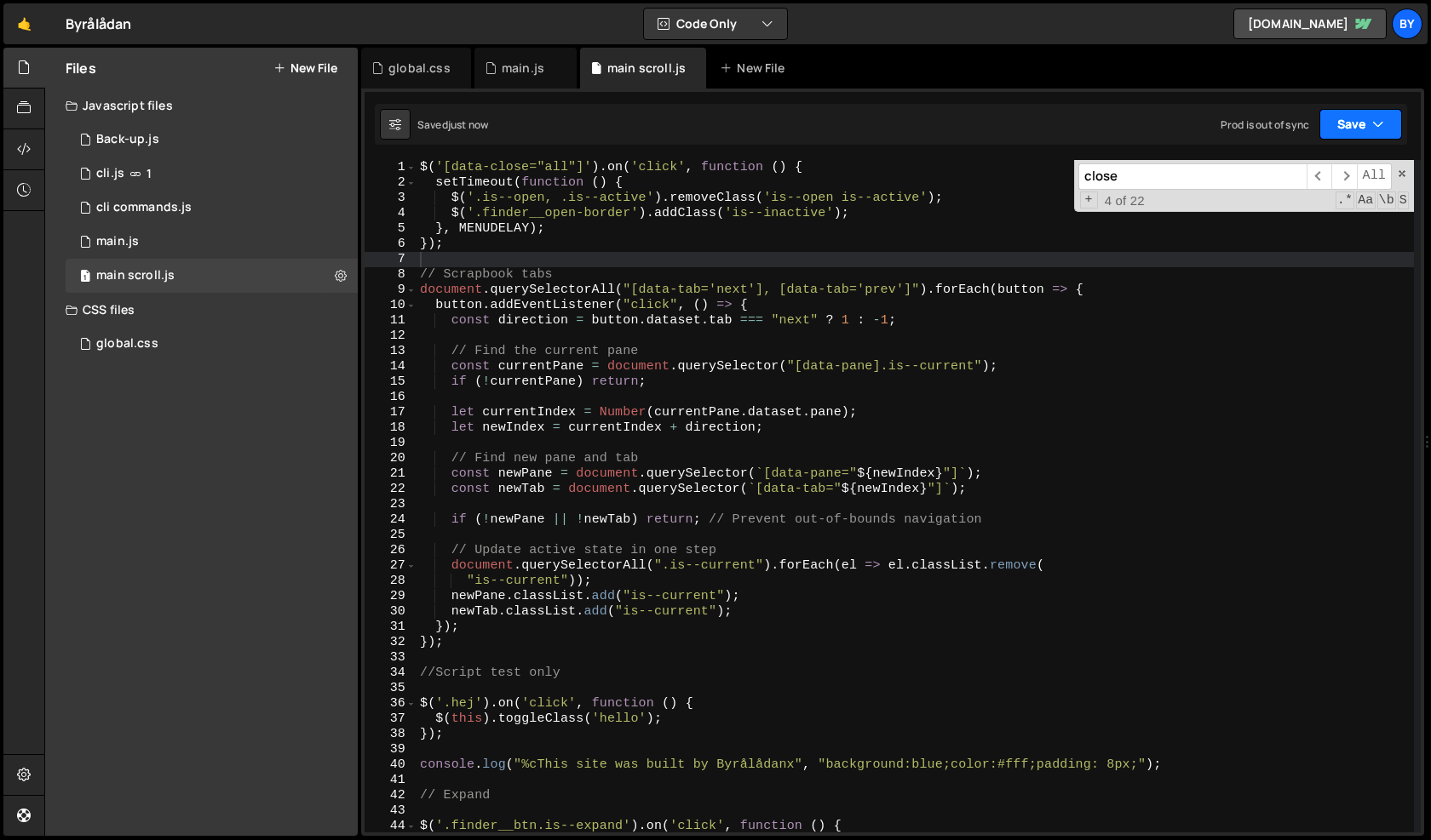
click at [1351, 122] on button "Save" at bounding box center [1360, 124] width 82 height 31
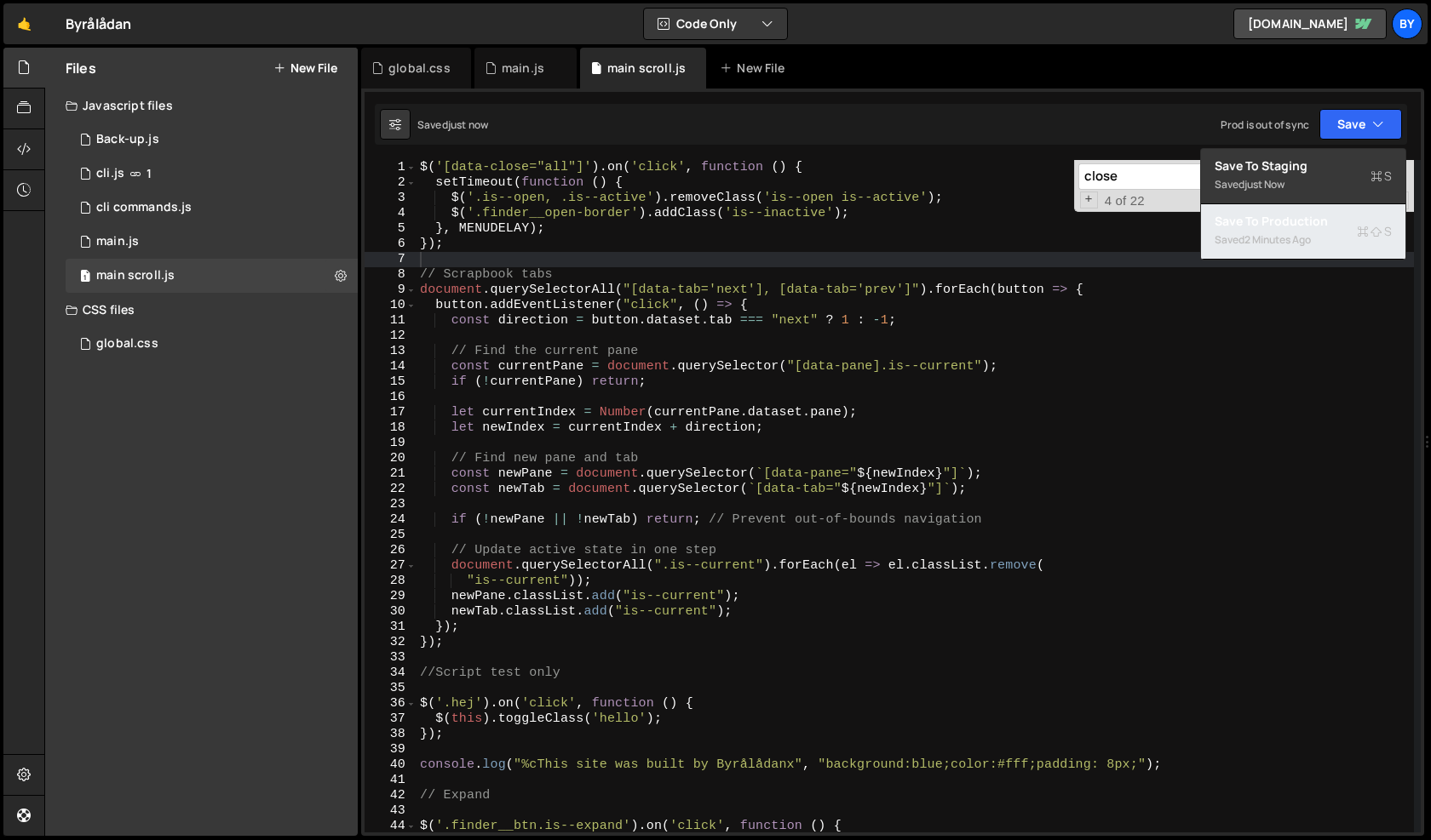
click at [1316, 214] on div "Save to Production S" at bounding box center [1303, 221] width 178 height 17
